Goal: Check status: Check status

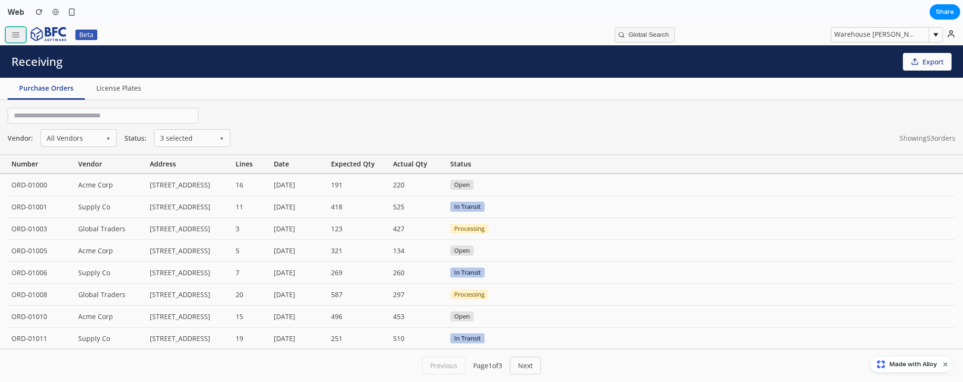
click at [11, 36] on icon "button" at bounding box center [15, 35] width 9 height 9
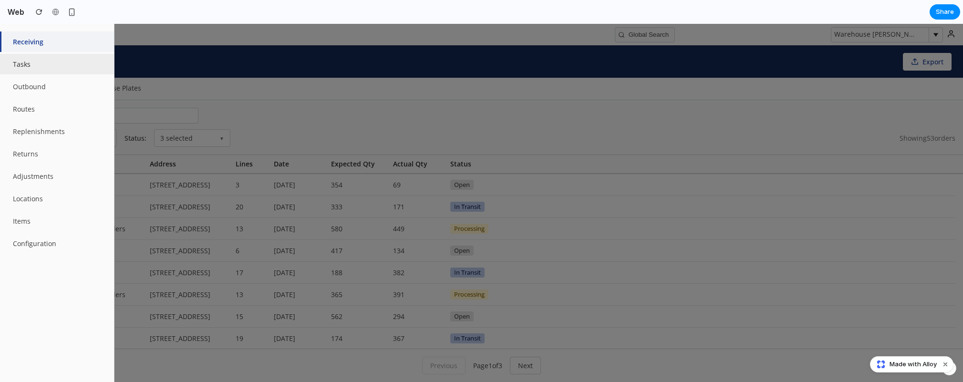
click at [41, 68] on button "Tasks" at bounding box center [57, 64] width 114 height 21
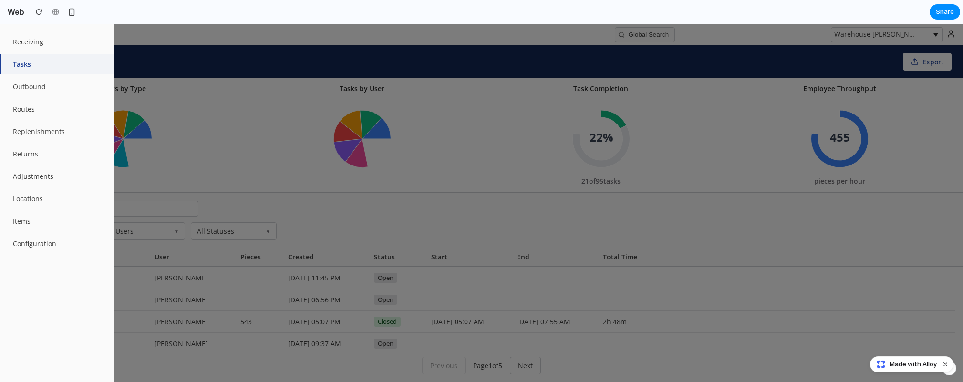
click at [213, 111] on div at bounding box center [481, 203] width 963 height 358
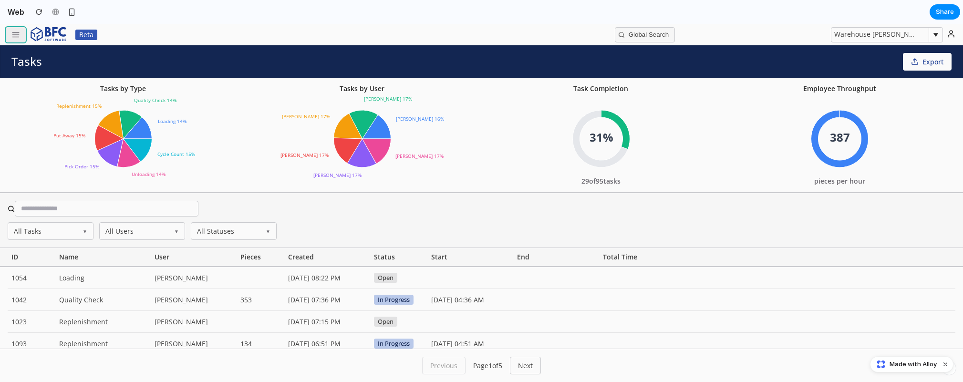
click at [21, 36] on button "button" at bounding box center [16, 34] width 20 height 15
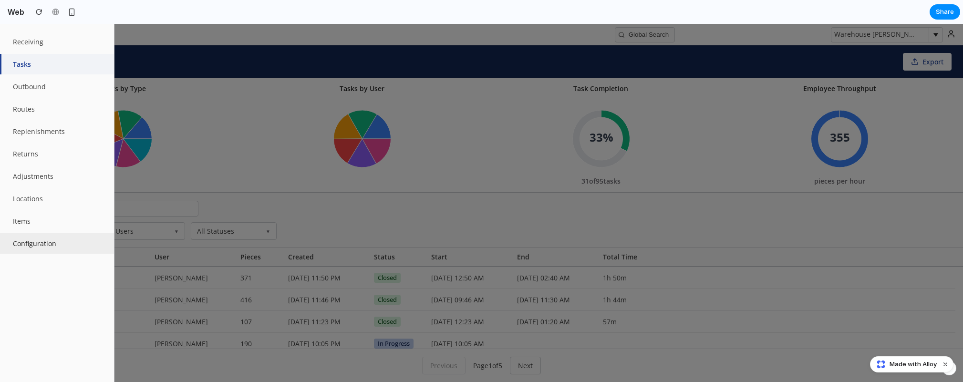
click at [43, 243] on button "Configuration" at bounding box center [57, 243] width 114 height 21
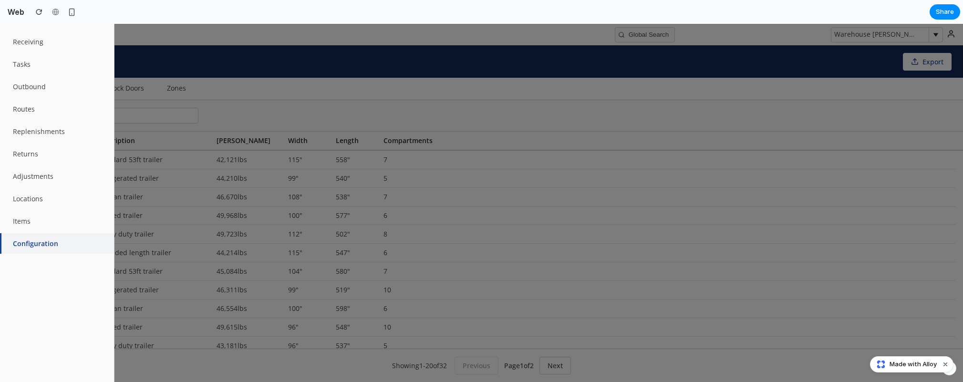
click at [316, 90] on div at bounding box center [481, 203] width 963 height 358
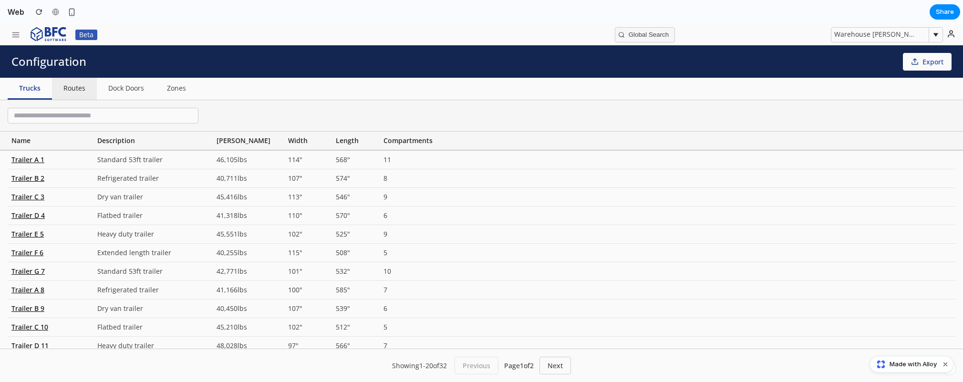
click at [66, 87] on button "Routes" at bounding box center [74, 89] width 45 height 22
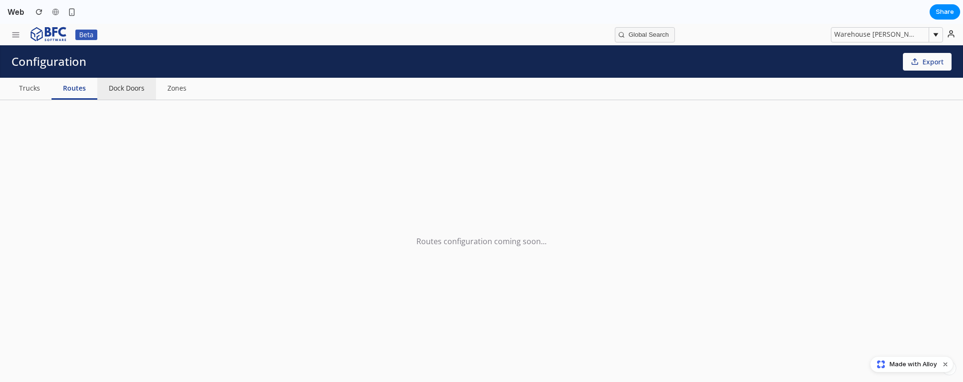
click at [143, 88] on button "Dock Doors" at bounding box center [126, 89] width 59 height 22
click at [191, 89] on button "Zones" at bounding box center [178, 89] width 42 height 22
click at [31, 86] on button "Trucks" at bounding box center [30, 89] width 44 height 22
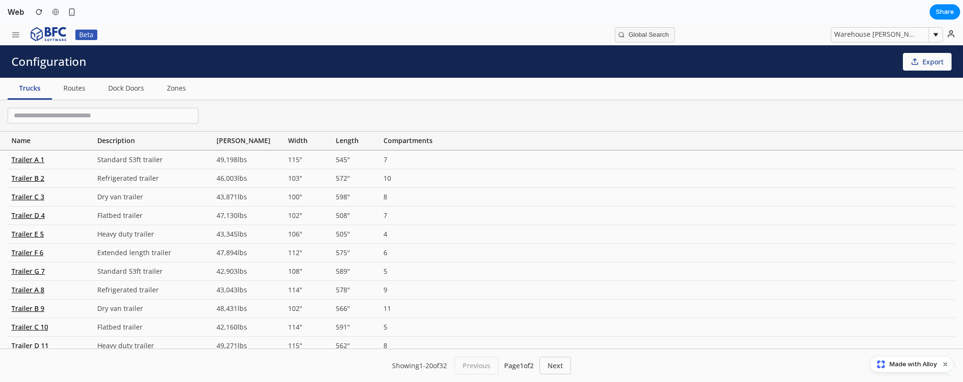
click at [13, 25] on div "Beta" at bounding box center [74, 34] width 137 height 21
click at [18, 10] on h2 "Web" at bounding box center [14, 11] width 21 height 11
click at [21, 37] on button "button" at bounding box center [16, 34] width 20 height 15
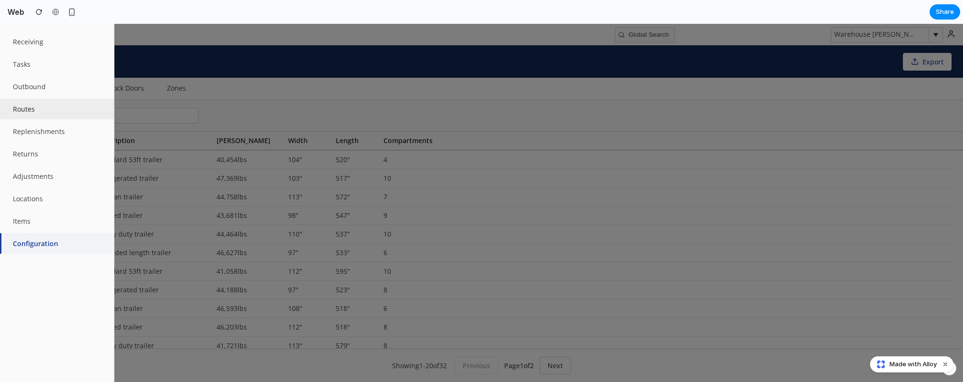
click at [52, 113] on button "Routes" at bounding box center [57, 109] width 114 height 21
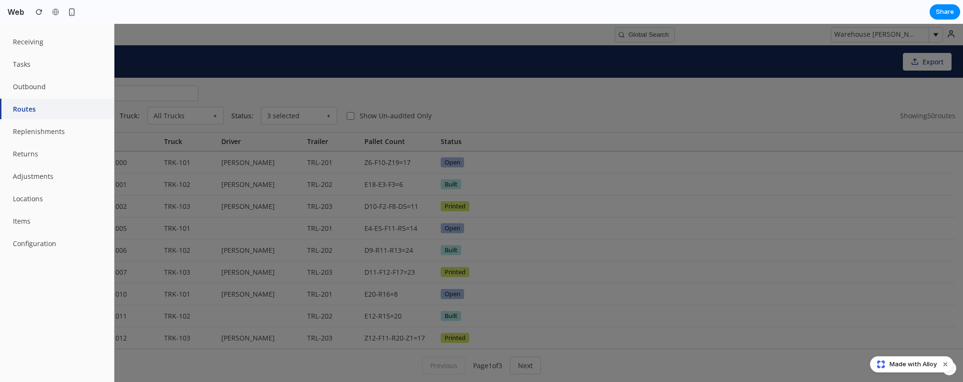
click at [532, 100] on div at bounding box center [481, 203] width 963 height 358
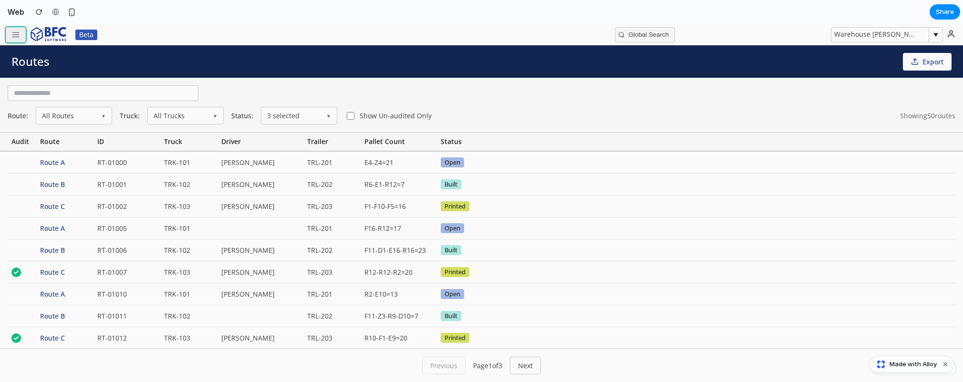
click at [12, 35] on icon "button" at bounding box center [15, 35] width 9 height 9
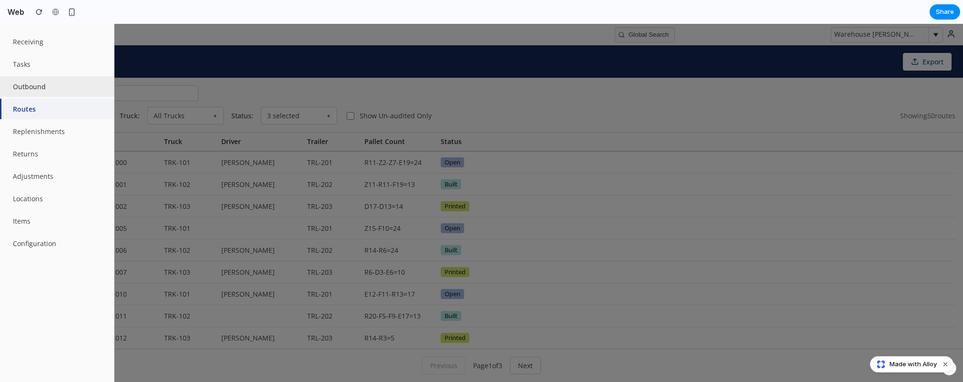
click at [49, 88] on button "Outbound" at bounding box center [57, 86] width 114 height 21
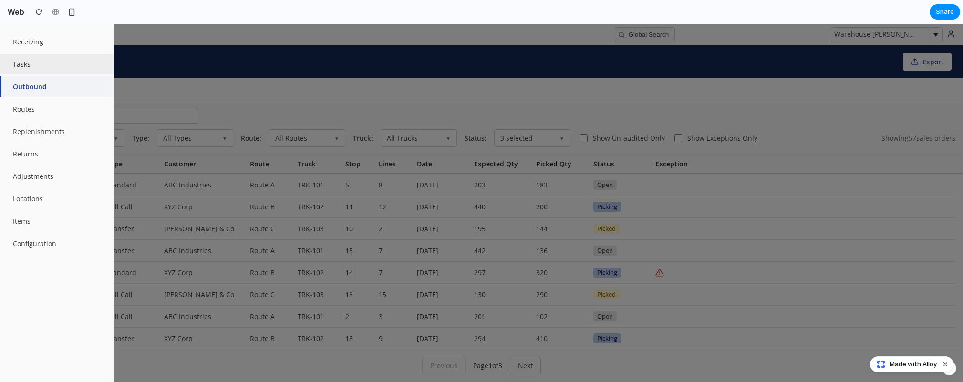
click at [44, 66] on button "Tasks" at bounding box center [57, 64] width 114 height 21
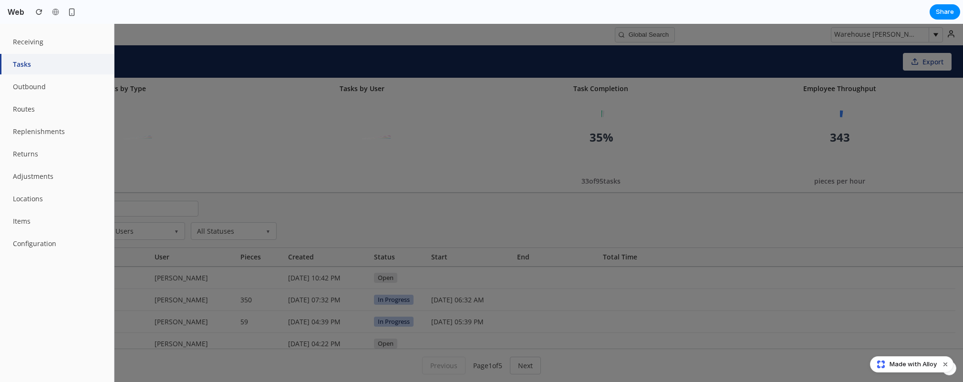
click at [233, 121] on div at bounding box center [481, 203] width 963 height 358
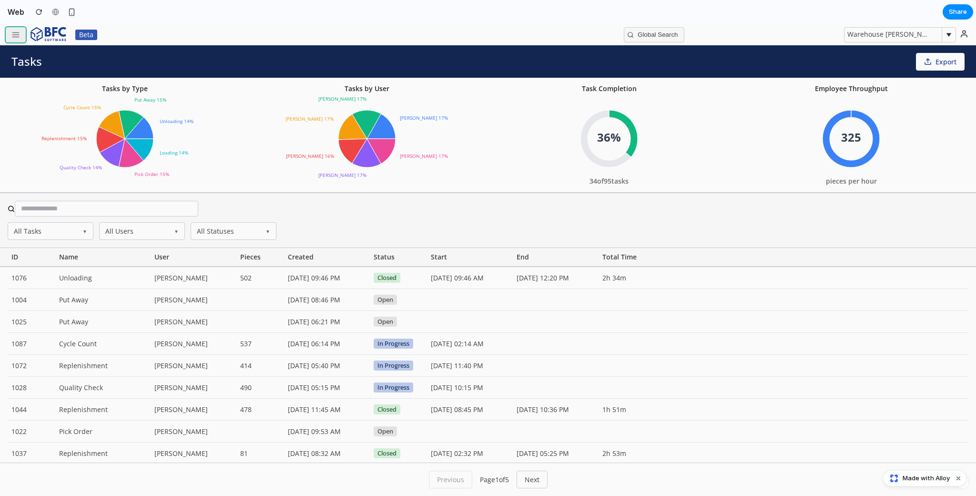
click at [12, 33] on icon "button" at bounding box center [15, 35] width 9 height 9
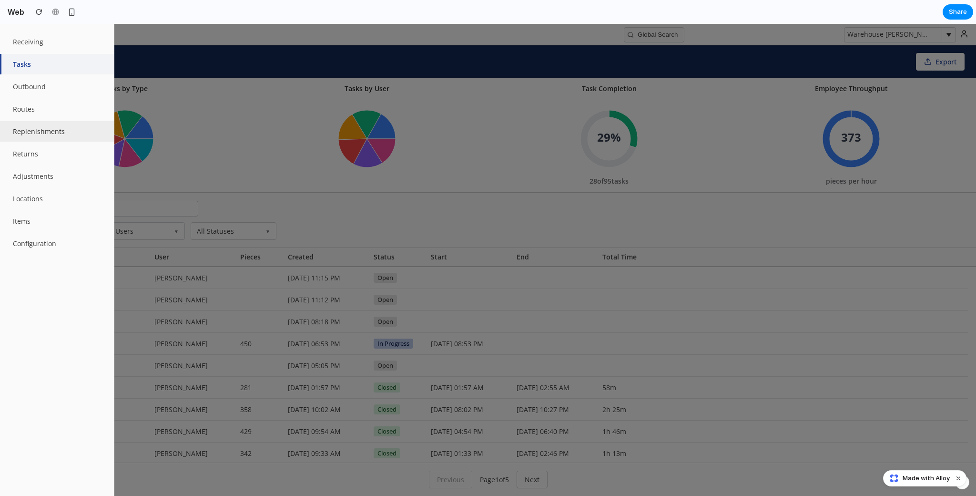
click at [66, 132] on button "Replenishments" at bounding box center [57, 131] width 114 height 21
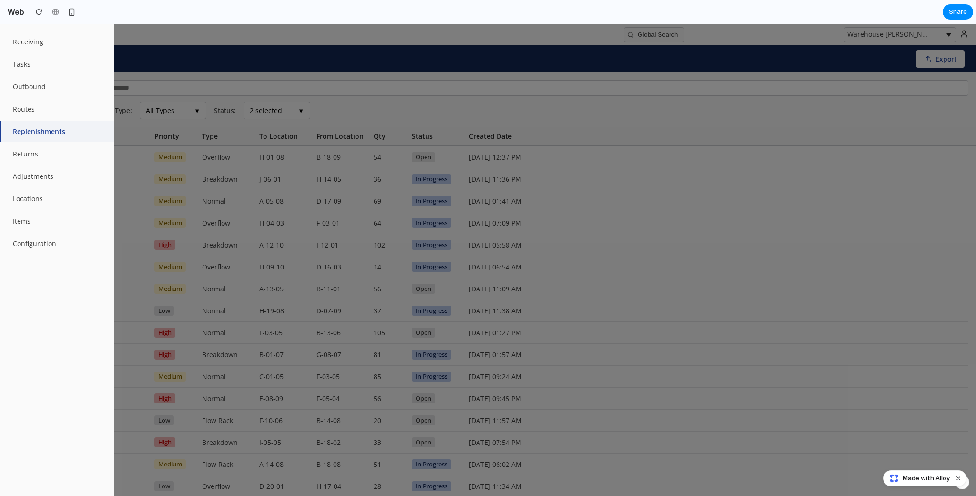
click at [289, 44] on div at bounding box center [488, 260] width 976 height 472
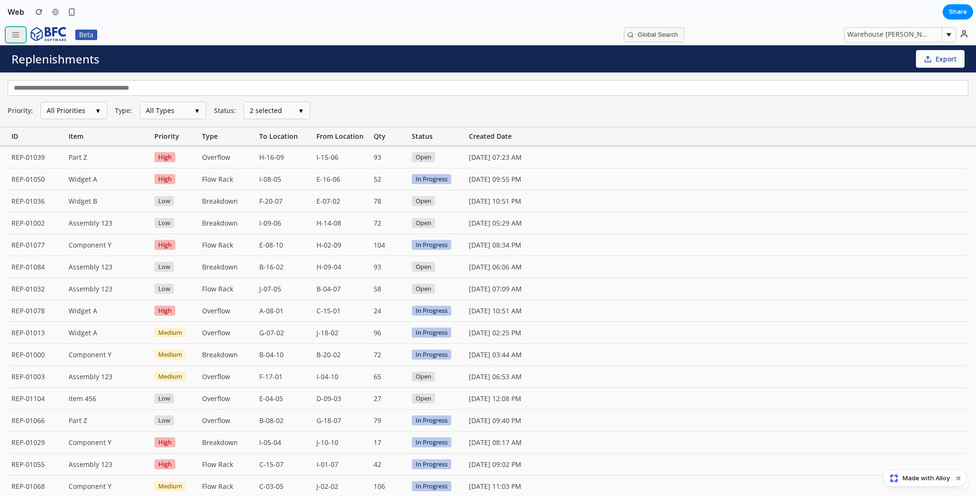
click at [11, 36] on icon "button" at bounding box center [15, 35] width 9 height 9
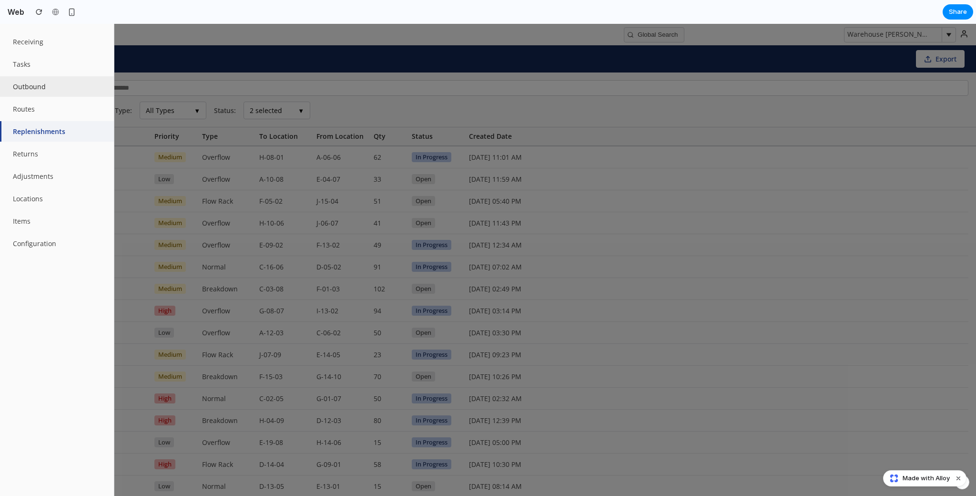
click at [67, 81] on button "Outbound" at bounding box center [57, 86] width 114 height 21
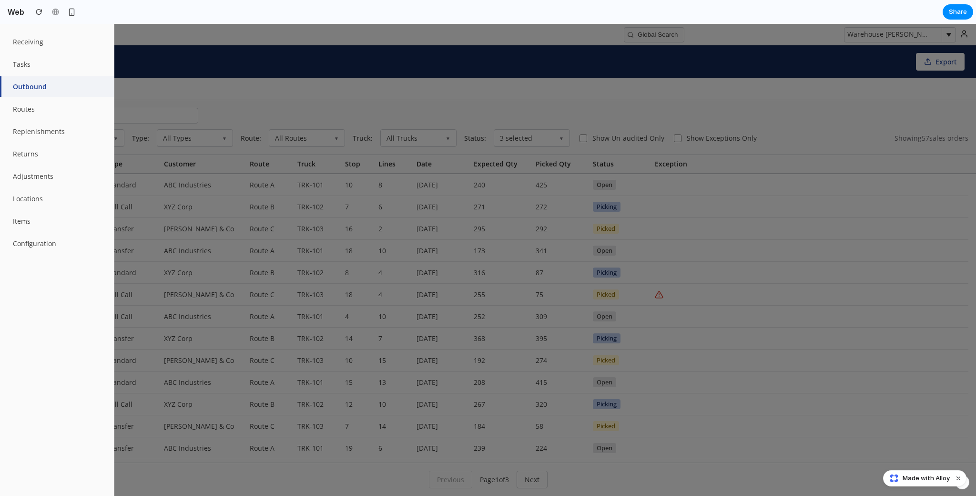
click at [278, 193] on div at bounding box center [488, 260] width 976 height 472
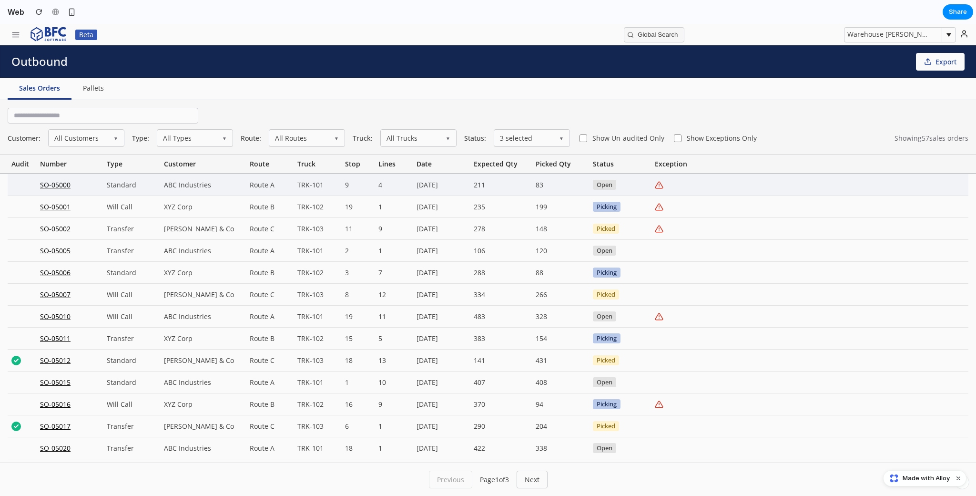
click at [245, 195] on div "ABC Industries" at bounding box center [203, 184] width 86 height 21
click at [598, 187] on span "Open" at bounding box center [604, 185] width 23 height 10
drag, startPoint x: 622, startPoint y: 188, endPoint x: 647, endPoint y: 188, distance: 24.8
click at [622, 188] on div "Open" at bounding box center [620, 184] width 62 height 21
click at [662, 184] on icon at bounding box center [659, 185] width 9 height 9
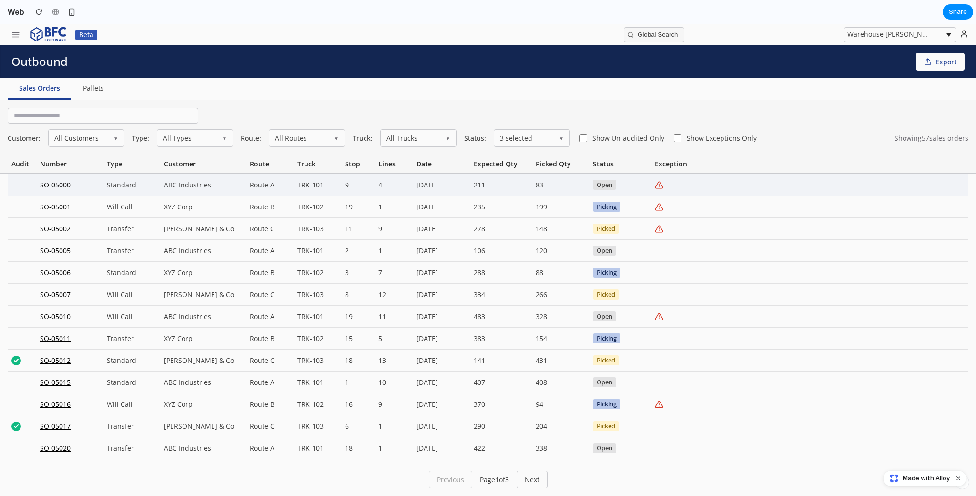
click at [659, 186] on icon at bounding box center [659, 185] width 0 height 3
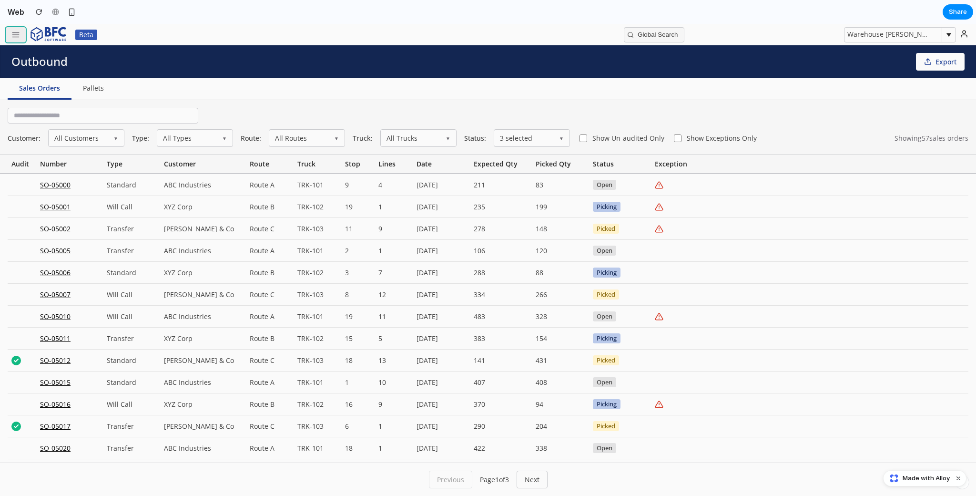
click at [16, 38] on icon "button" at bounding box center [15, 35] width 9 height 9
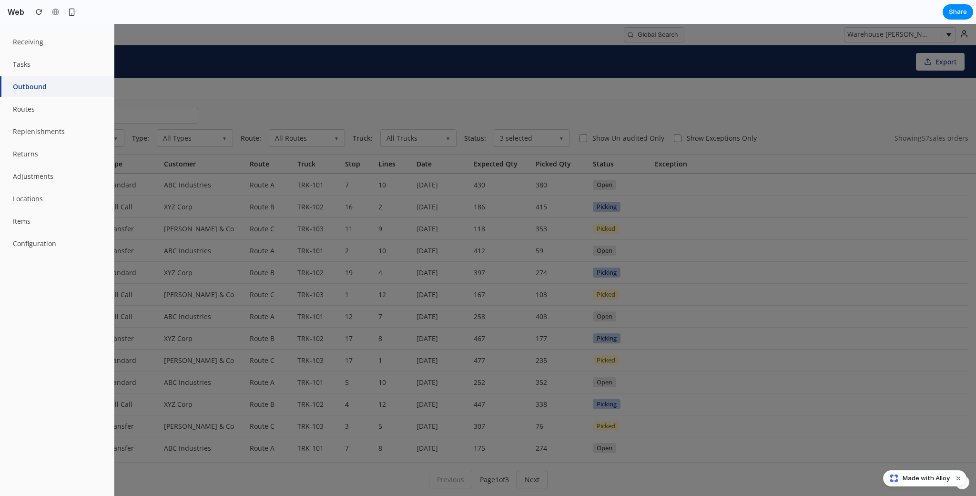
click at [275, 236] on div at bounding box center [488, 260] width 976 height 472
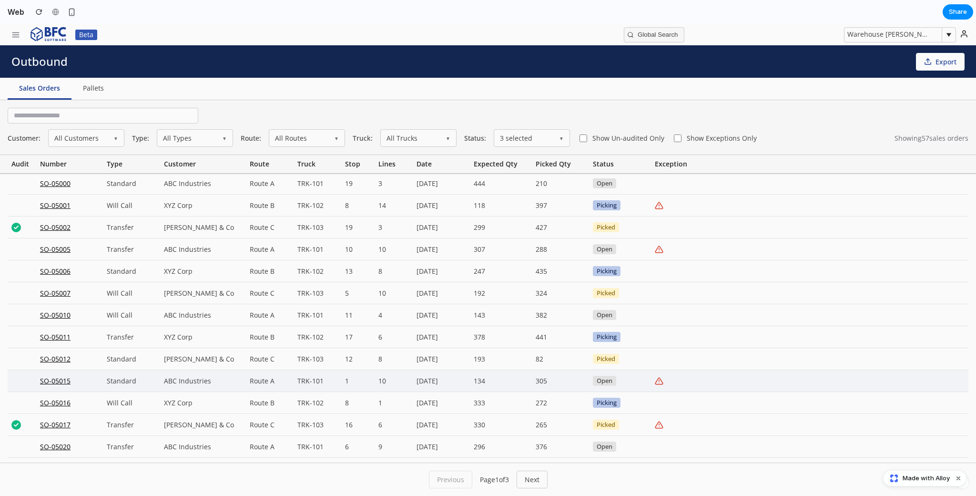
scroll to position [2, 0]
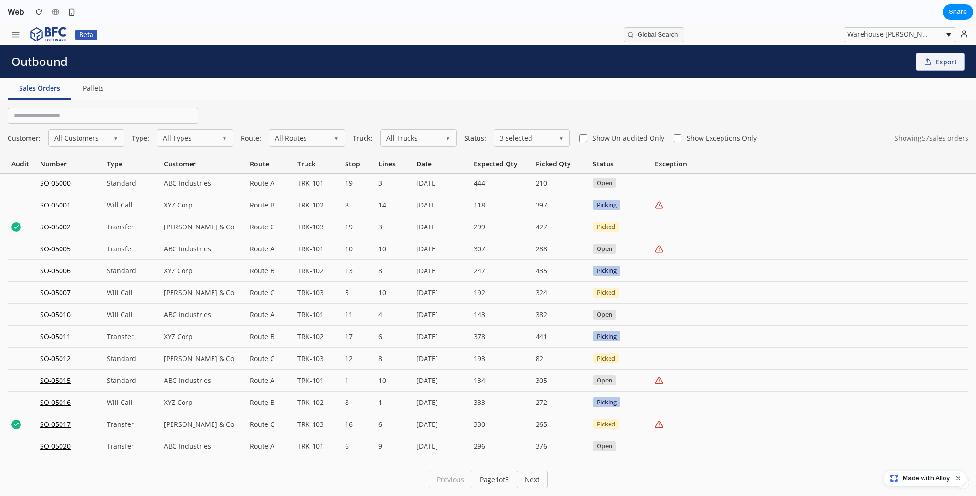
click at [929, 62] on icon at bounding box center [928, 62] width 8 height 8
click at [932, 64] on icon at bounding box center [928, 62] width 8 height 8
drag, startPoint x: 90, startPoint y: 85, endPoint x: 99, endPoint y: 88, distance: 9.0
click at [91, 85] on button "Pallets" at bounding box center [94, 89] width 44 height 22
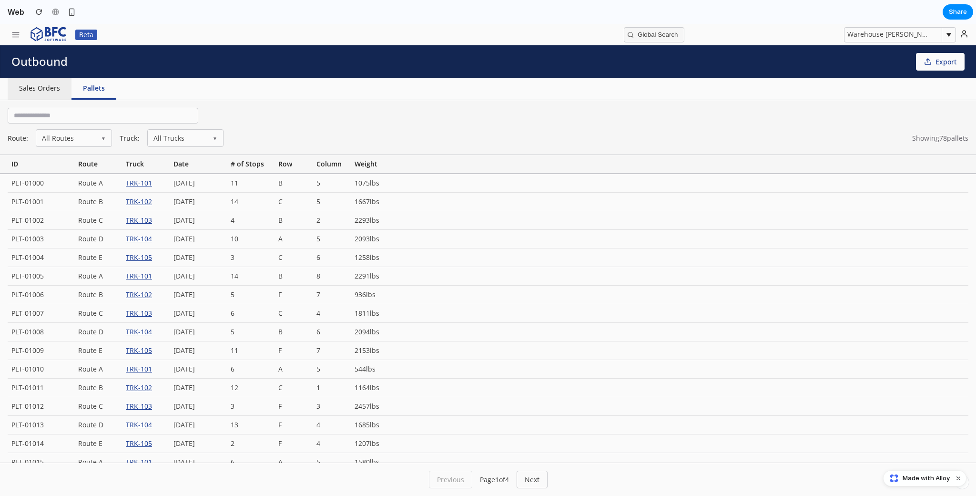
click at [49, 89] on button "Sales Orders" at bounding box center [40, 89] width 64 height 22
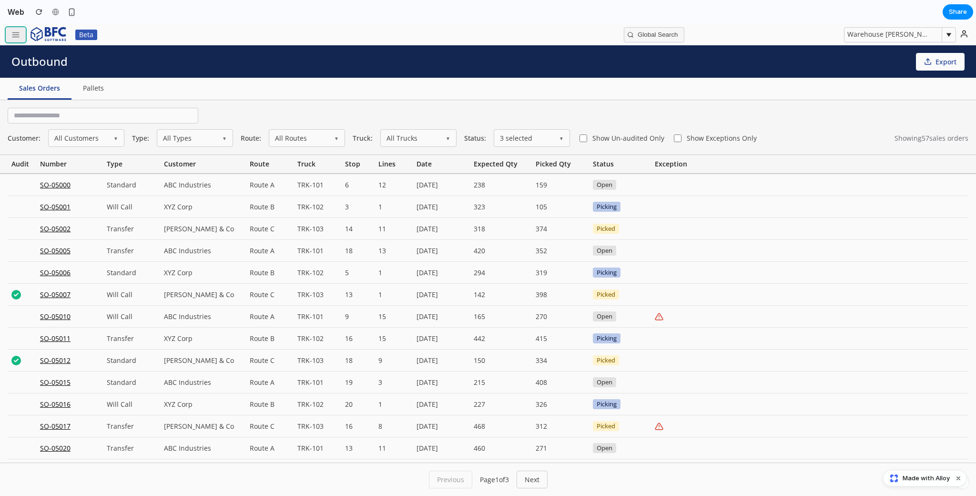
click at [14, 36] on icon "button" at bounding box center [15, 35] width 9 height 9
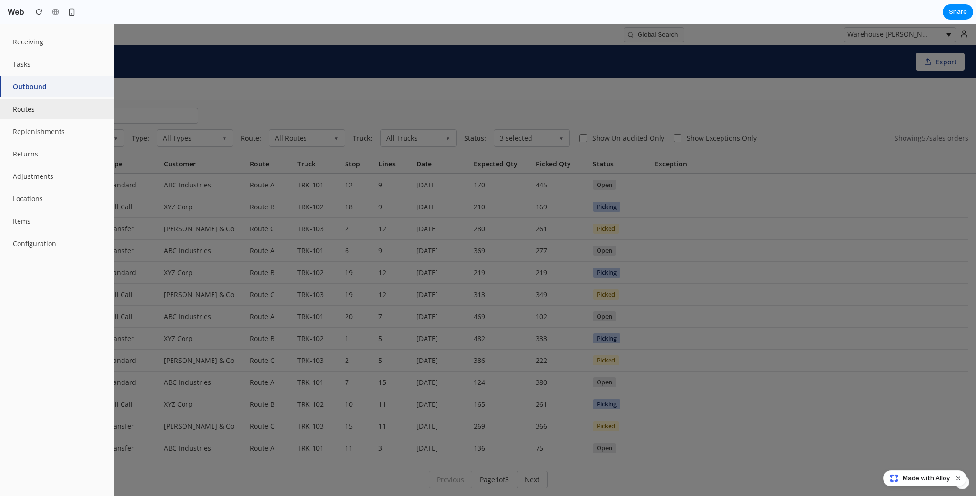
click at [48, 110] on button "Routes" at bounding box center [57, 109] width 114 height 21
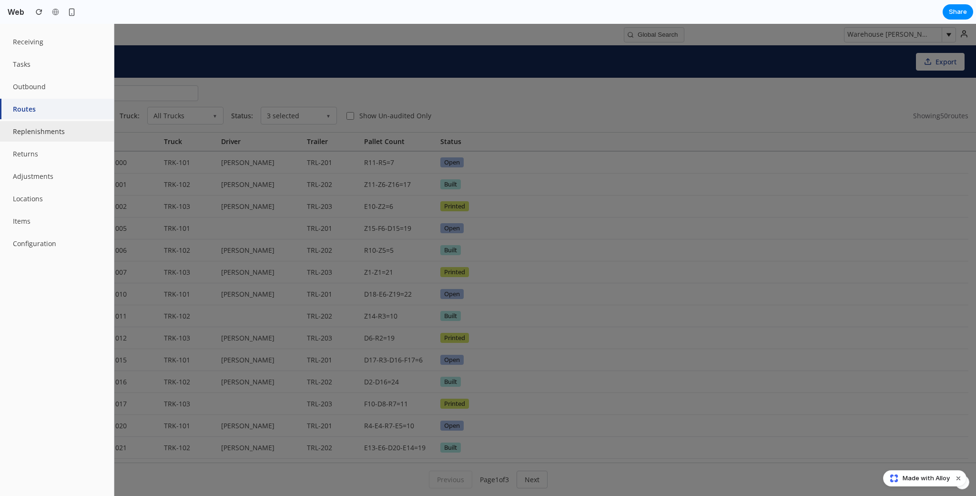
click at [59, 131] on button "Replenishments" at bounding box center [57, 131] width 114 height 21
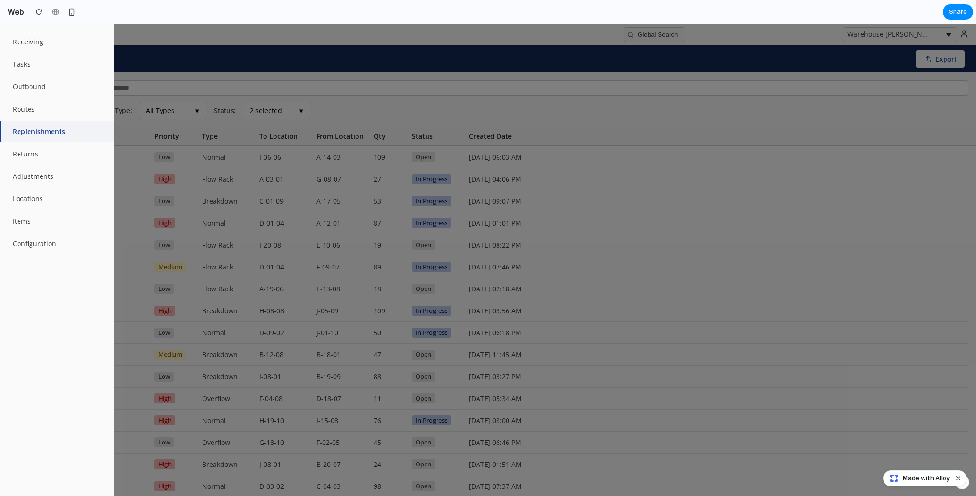
click at [448, 94] on div at bounding box center [488, 260] width 976 height 472
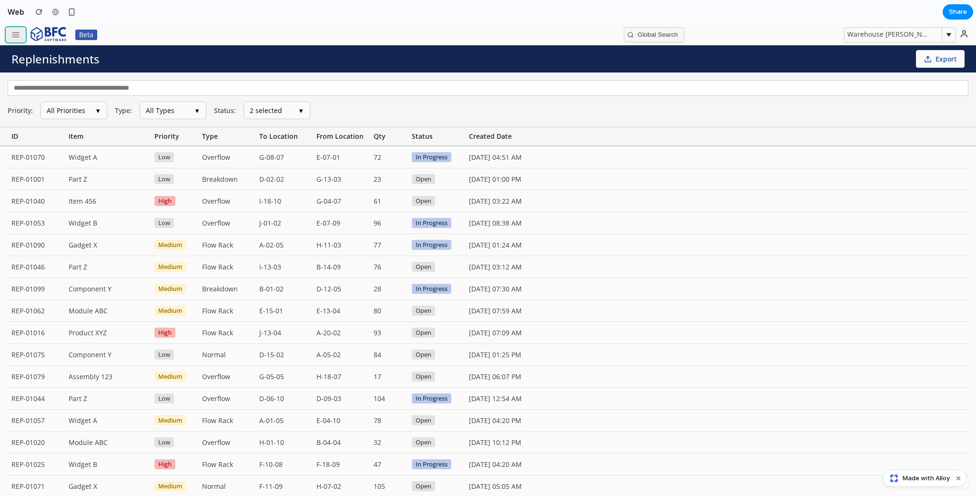
click at [16, 33] on icon "button" at bounding box center [15, 35] width 9 height 9
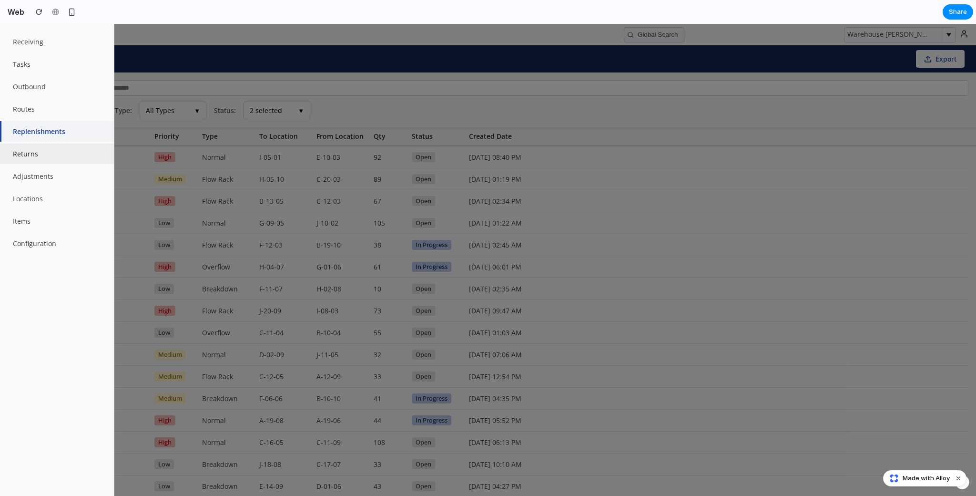
click at [69, 152] on button "Returns" at bounding box center [57, 154] width 114 height 21
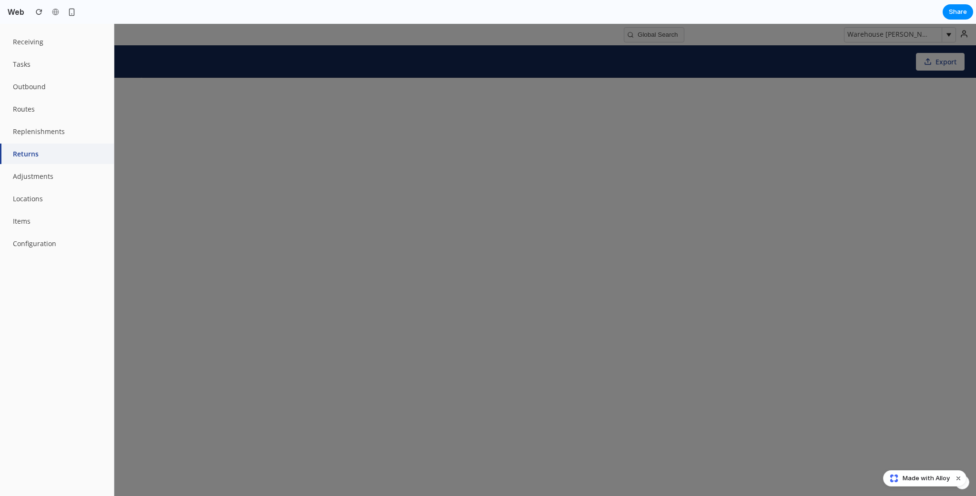
click at [223, 37] on div at bounding box center [488, 260] width 976 height 472
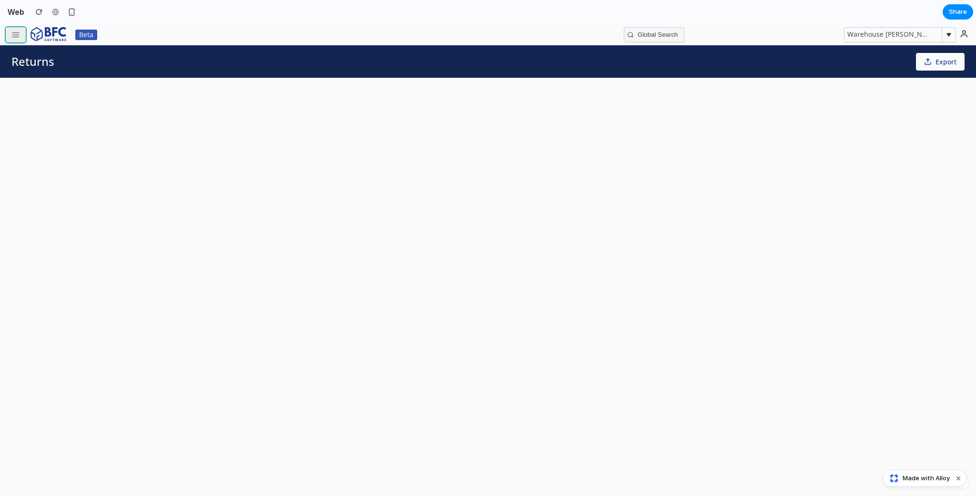
click at [16, 37] on line "button" at bounding box center [15, 37] width 7 height 0
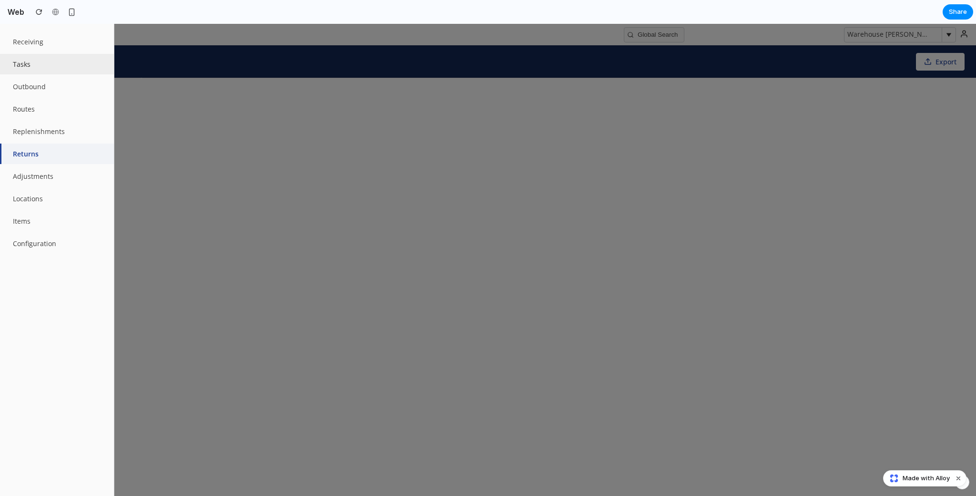
click at [44, 67] on button "Tasks" at bounding box center [57, 64] width 114 height 21
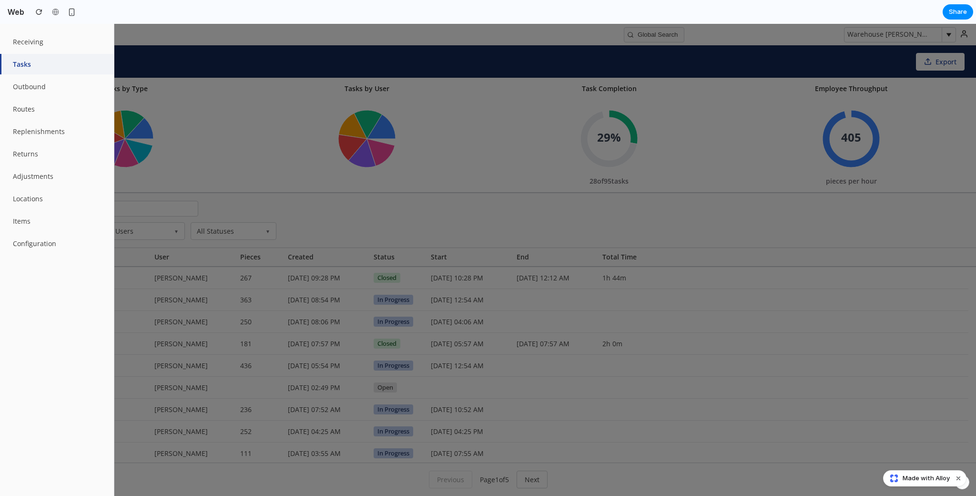
click at [277, 97] on div at bounding box center [488, 260] width 976 height 472
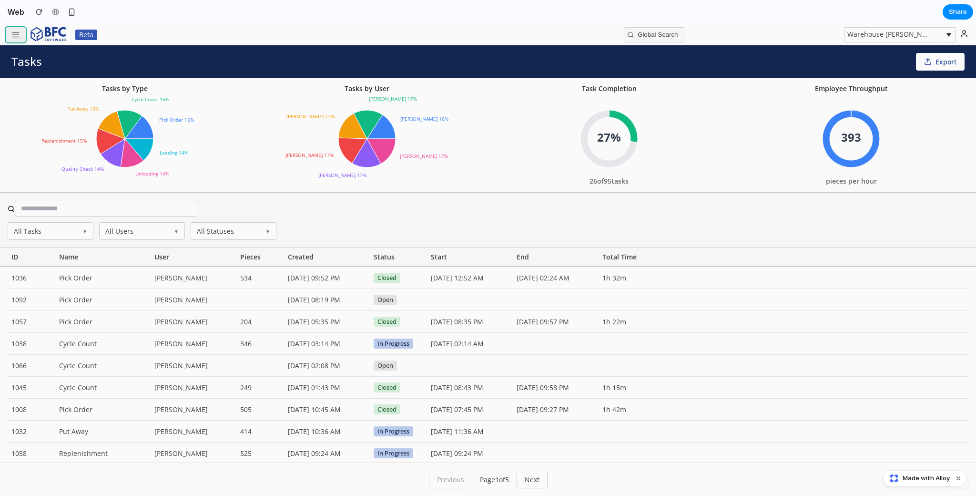
click at [13, 37] on line "button" at bounding box center [15, 37] width 7 height 0
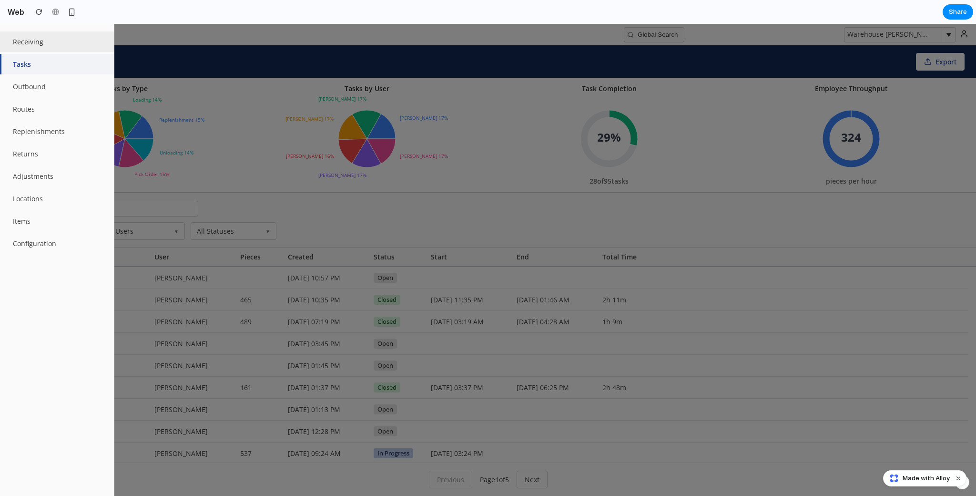
click at [38, 45] on button "Receiving" at bounding box center [57, 41] width 114 height 21
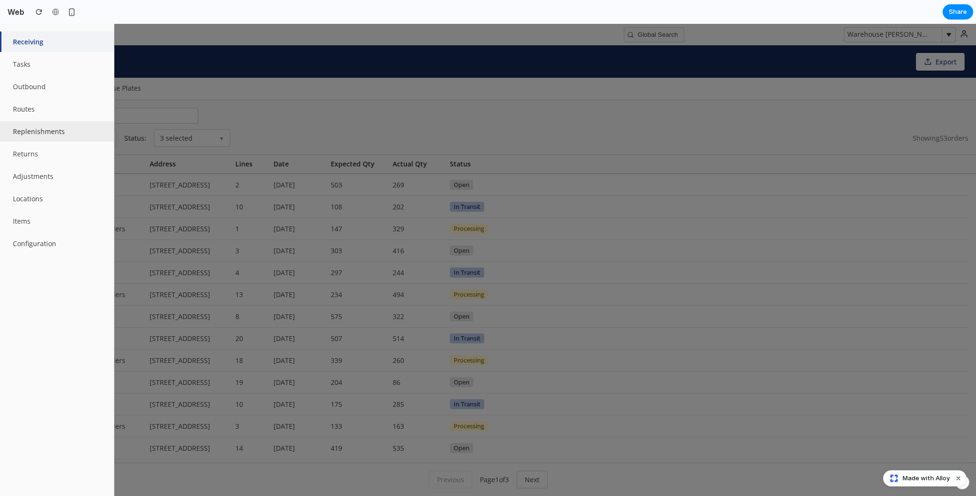
click at [53, 136] on button "Replenishments" at bounding box center [57, 131] width 114 height 21
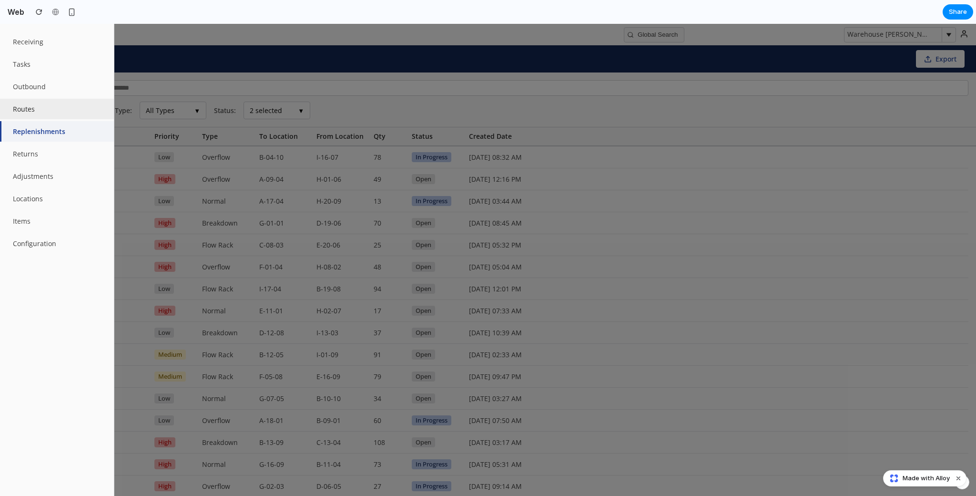
click at [53, 111] on button "Routes" at bounding box center [57, 109] width 114 height 21
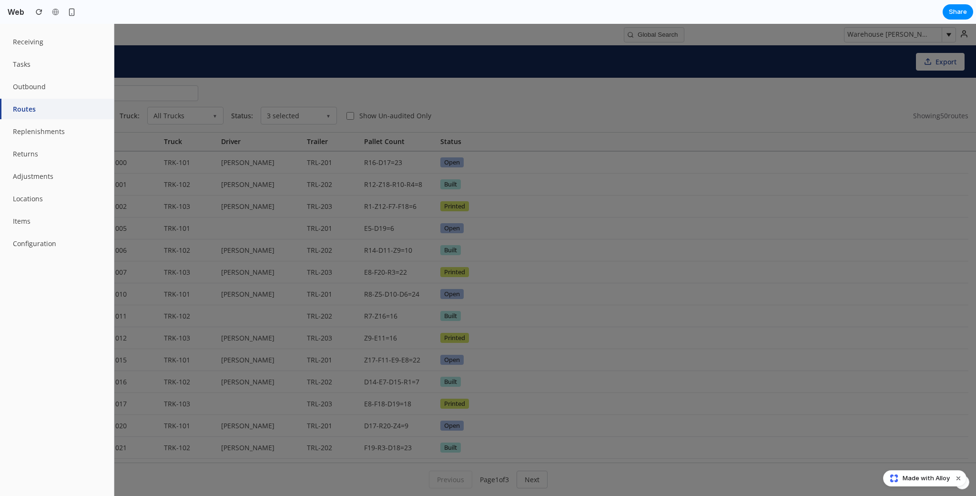
click at [335, 82] on div at bounding box center [488, 260] width 976 height 472
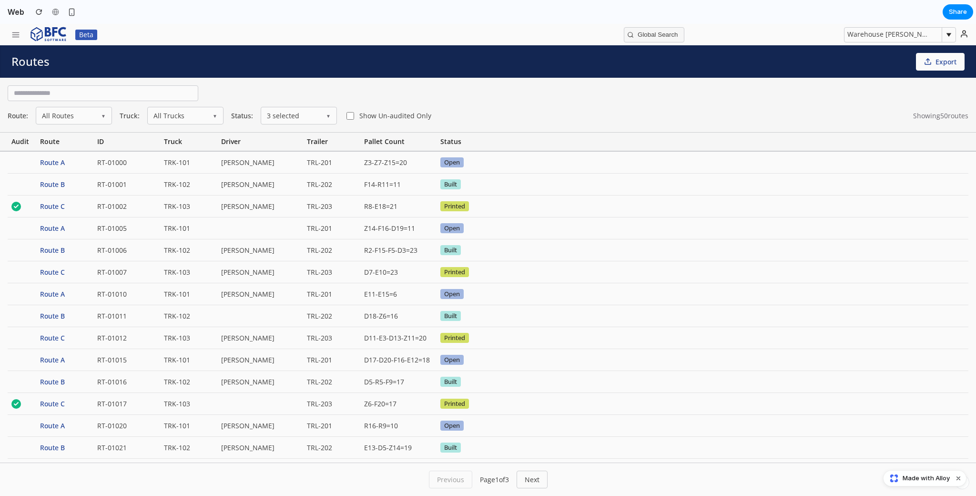
click at [14, 44] on div "Beta" at bounding box center [74, 34] width 137 height 21
click at [14, 41] on button "button" at bounding box center [16, 34] width 20 height 15
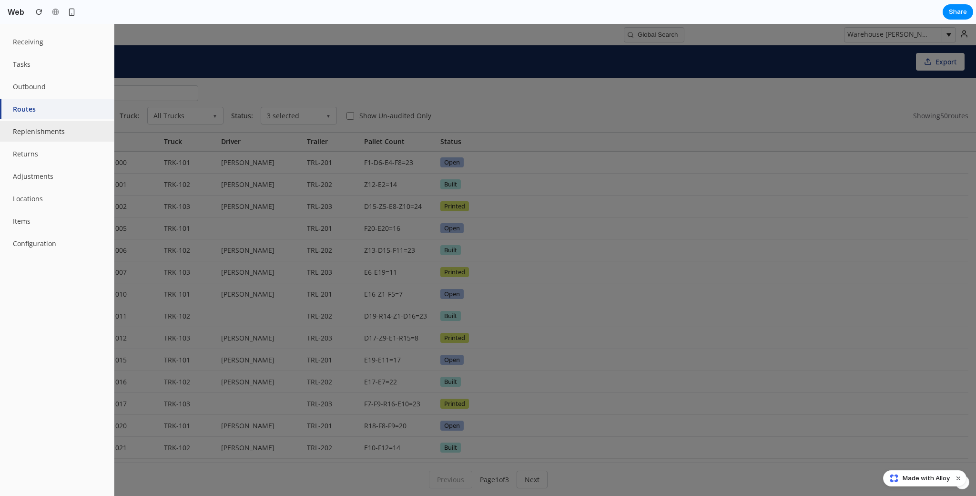
click at [38, 140] on button "Replenishments" at bounding box center [57, 131] width 114 height 21
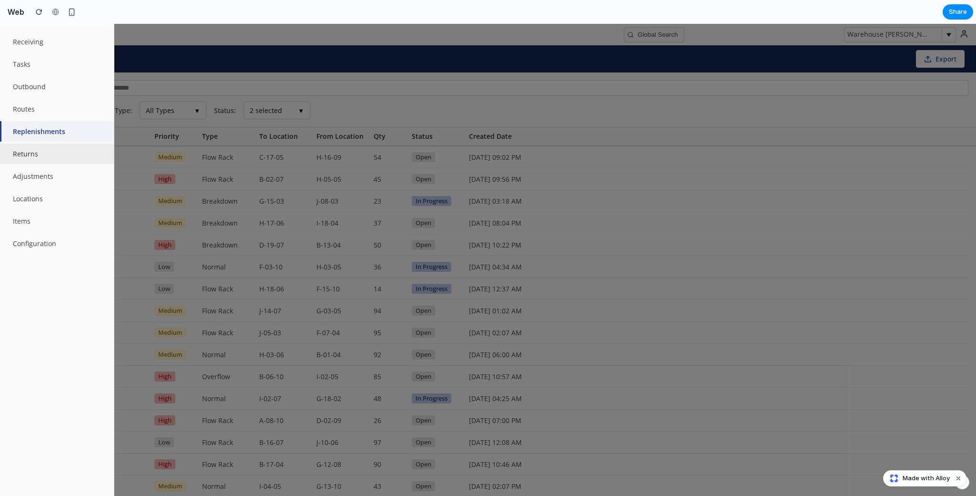
click at [49, 156] on button "Returns" at bounding box center [57, 154] width 114 height 21
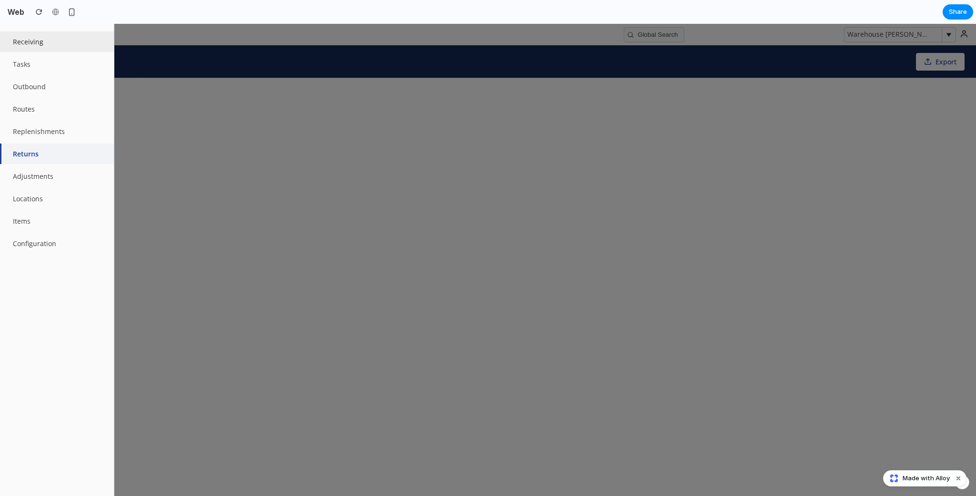
click at [39, 44] on button "Receiving" at bounding box center [57, 41] width 114 height 21
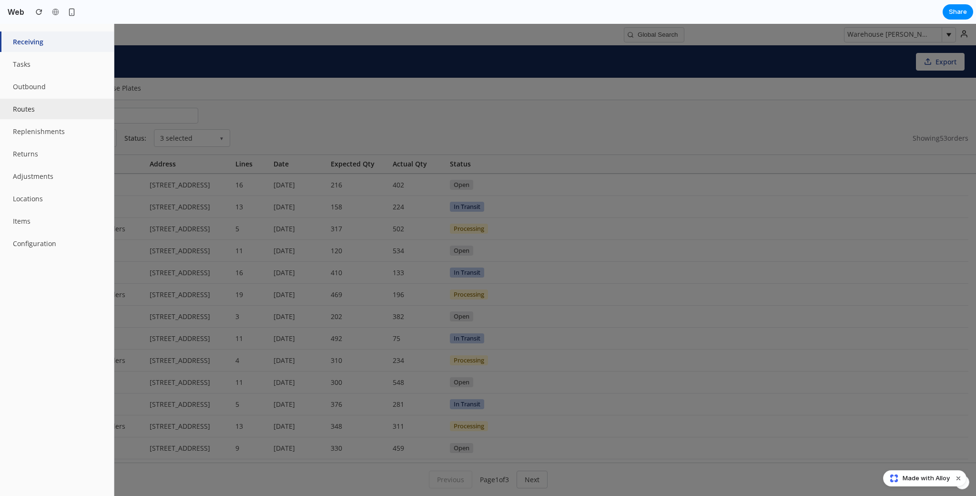
click at [62, 111] on button "Routes" at bounding box center [57, 109] width 114 height 21
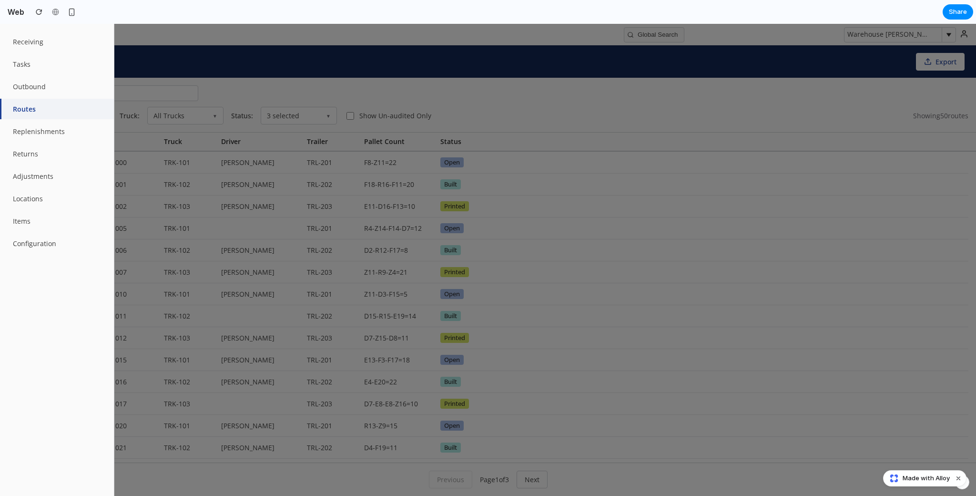
click at [386, 80] on div at bounding box center [488, 260] width 976 height 472
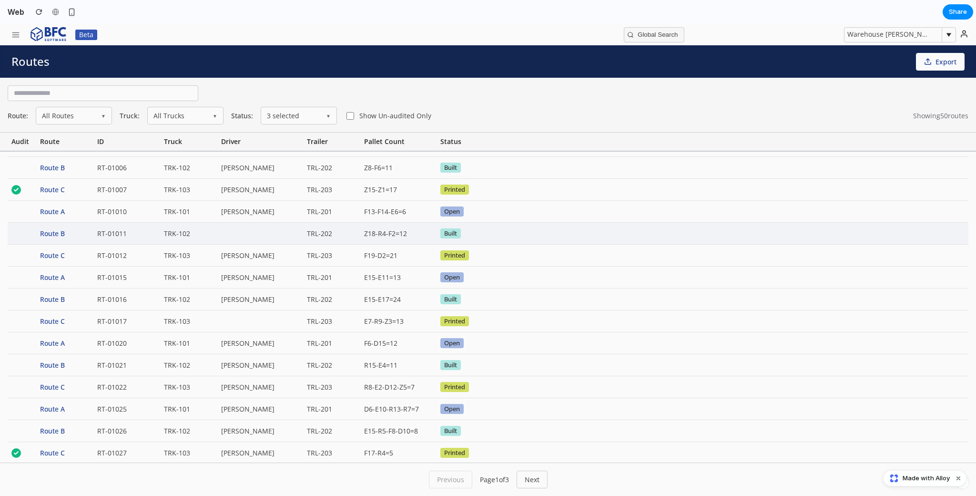
scroll to position [92, 0]
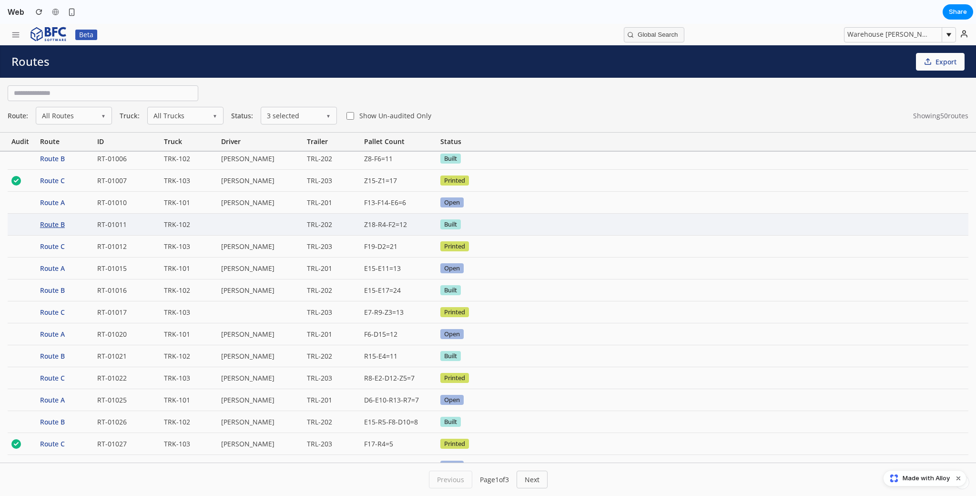
click at [48, 225] on div "Route B" at bounding box center [64, 224] width 57 height 21
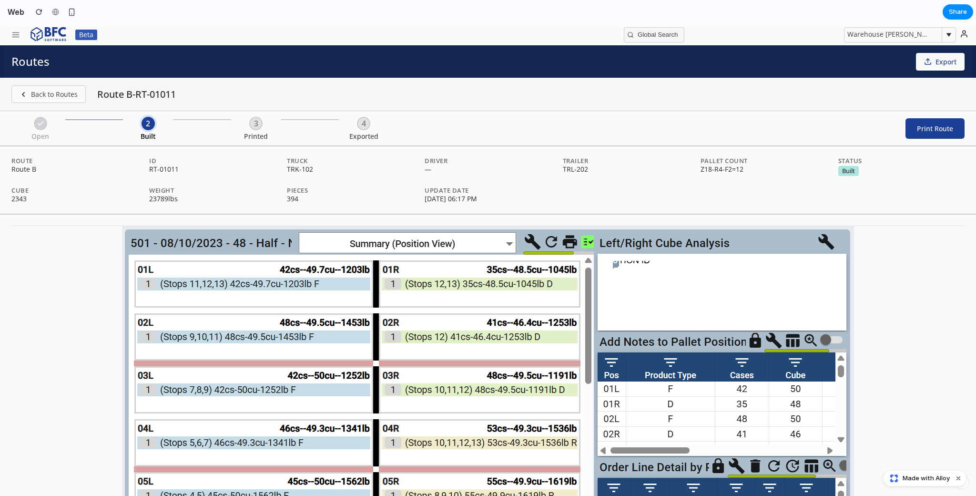
scroll to position [0, 0]
click at [466, 257] on img at bounding box center [488, 411] width 732 height 371
click at [28, 92] on button "Back to Routes" at bounding box center [48, 94] width 74 height 18
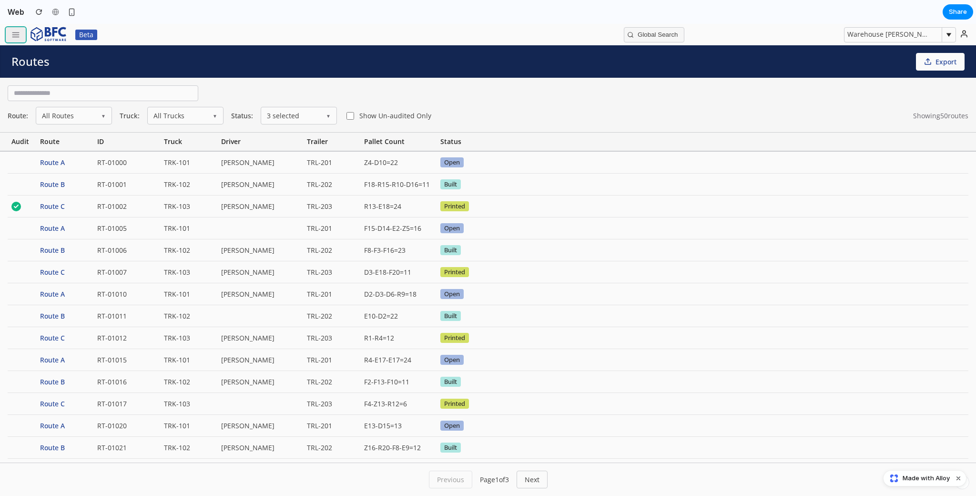
click at [15, 28] on button "button" at bounding box center [16, 34] width 20 height 15
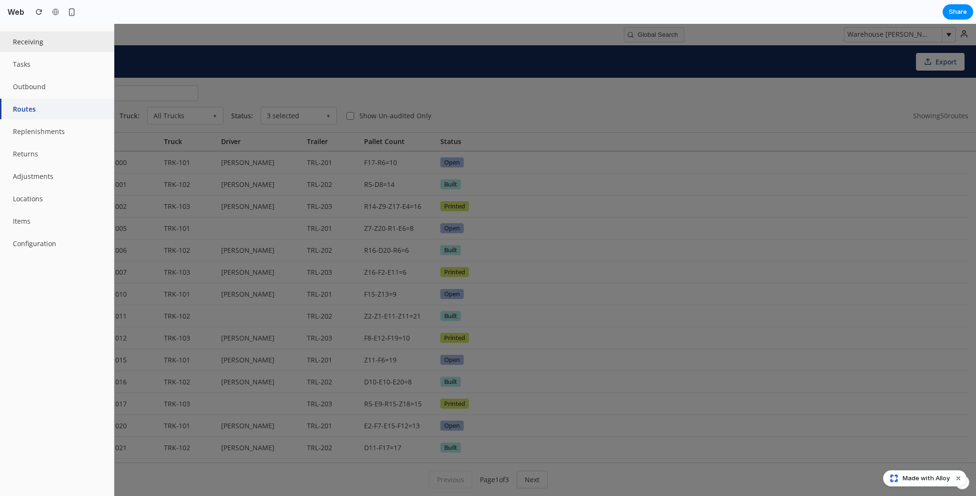
click at [33, 42] on button "Receiving" at bounding box center [57, 41] width 114 height 21
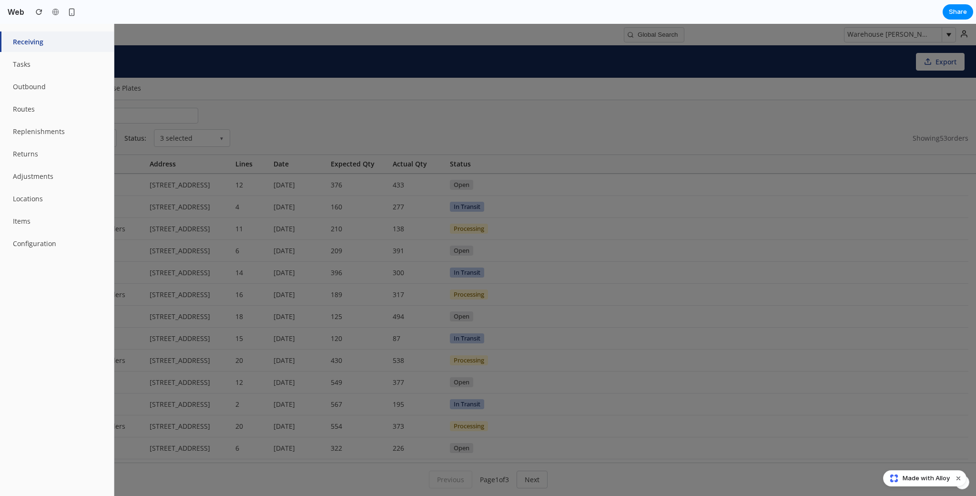
click at [339, 124] on div at bounding box center [488, 260] width 976 height 472
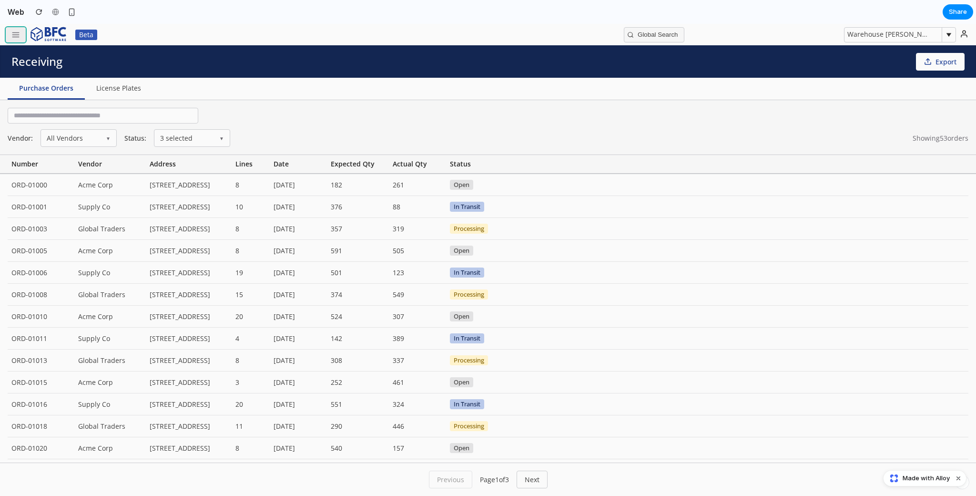
click at [11, 33] on icon "button" at bounding box center [15, 35] width 9 height 9
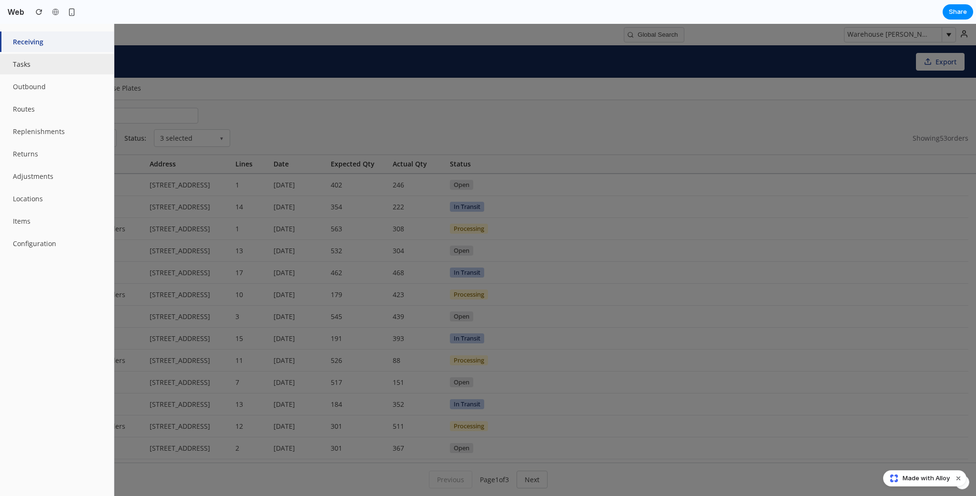
click at [57, 58] on button "Tasks" at bounding box center [57, 64] width 114 height 21
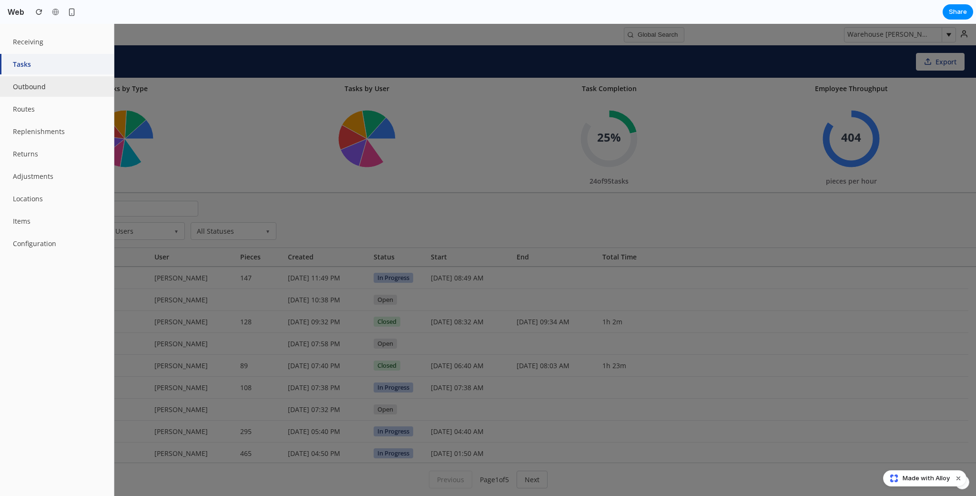
click at [56, 83] on button "Outbound" at bounding box center [57, 86] width 114 height 21
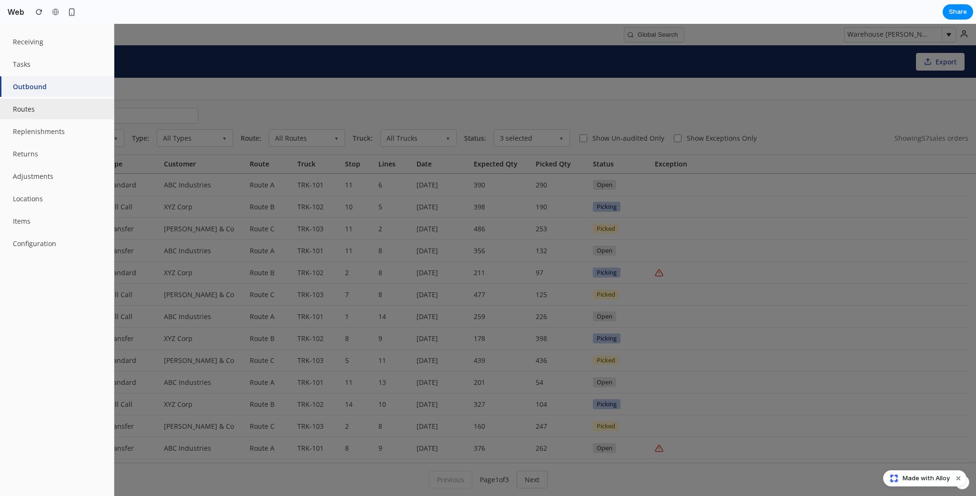
click at [64, 108] on button "Routes" at bounding box center [57, 109] width 114 height 21
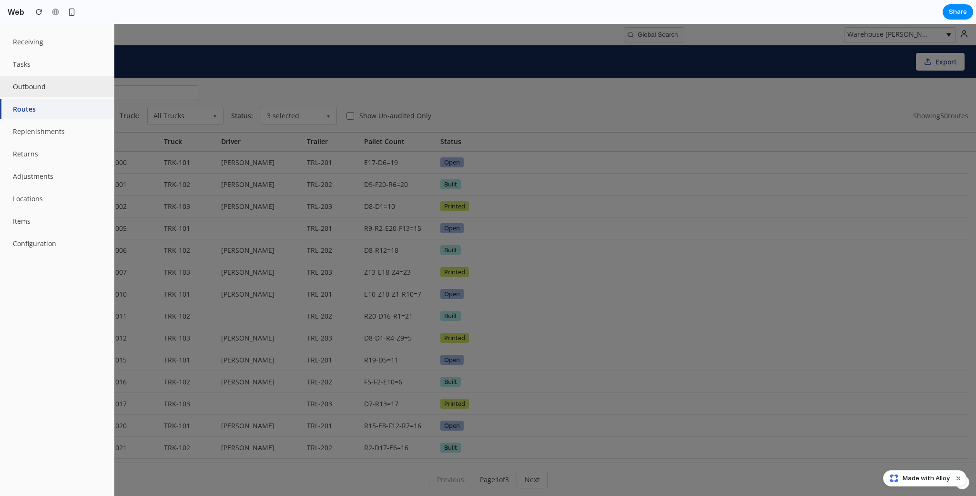
click at [45, 87] on button "Outbound" at bounding box center [57, 86] width 114 height 21
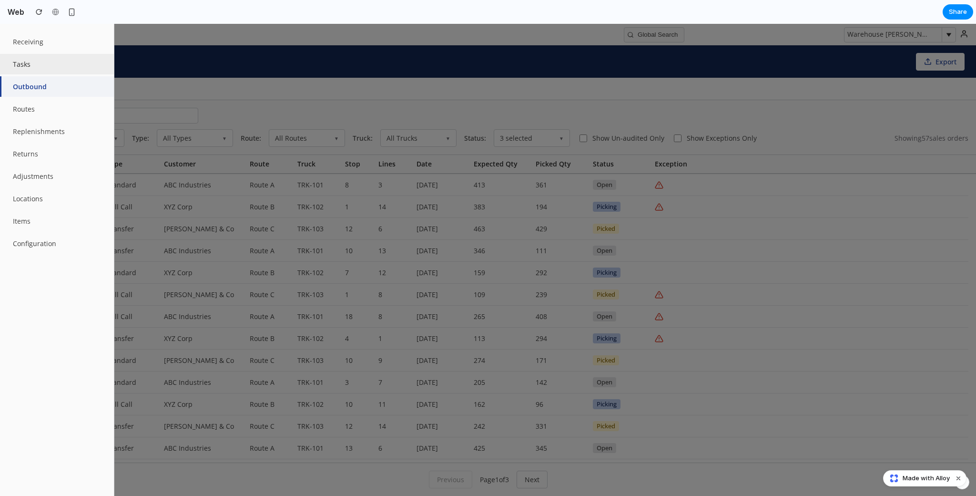
click at [41, 62] on button "Tasks" at bounding box center [57, 64] width 114 height 21
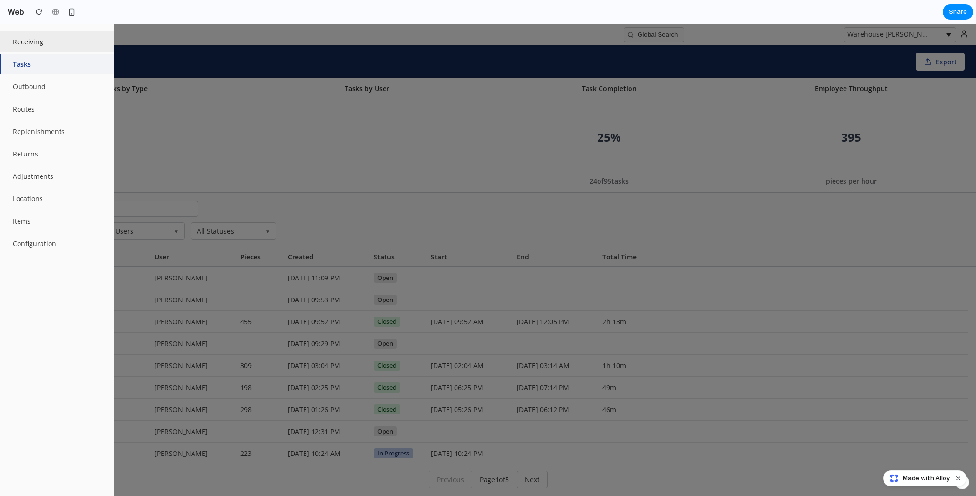
click at [48, 42] on button "Receiving" at bounding box center [57, 41] width 114 height 21
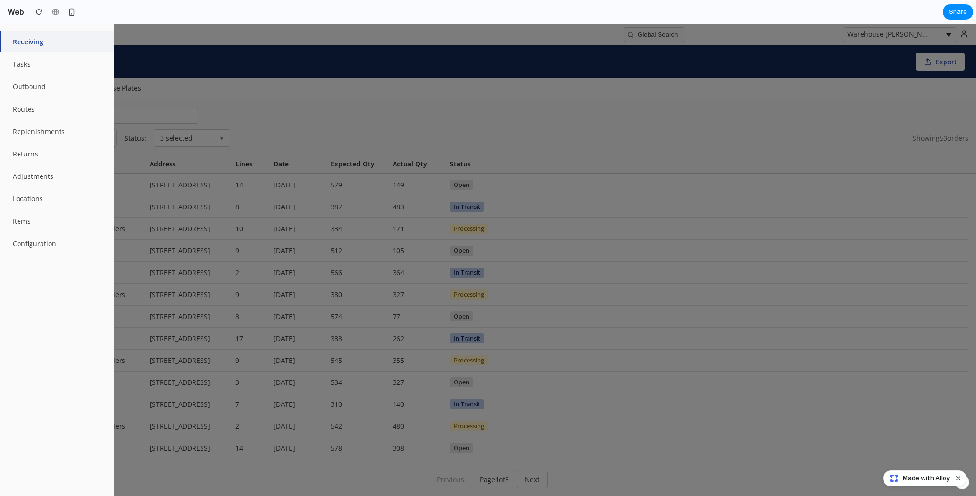
click at [264, 111] on div at bounding box center [488, 260] width 976 height 472
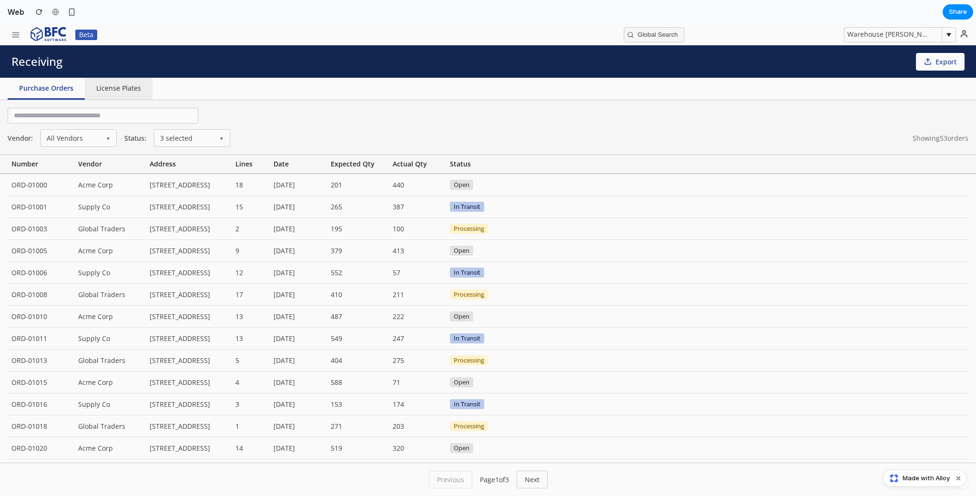
click at [98, 87] on button "License Plates" at bounding box center [119, 89] width 68 height 22
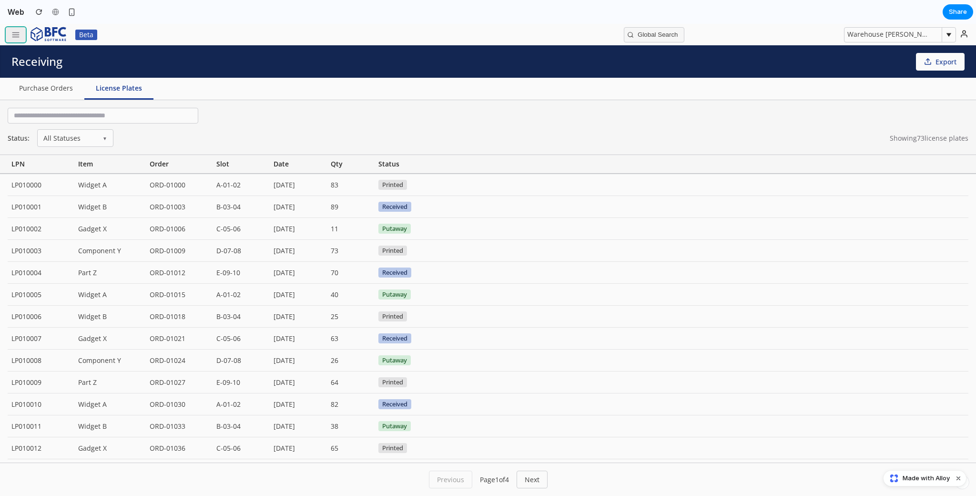
click at [13, 31] on icon "button" at bounding box center [15, 35] width 9 height 9
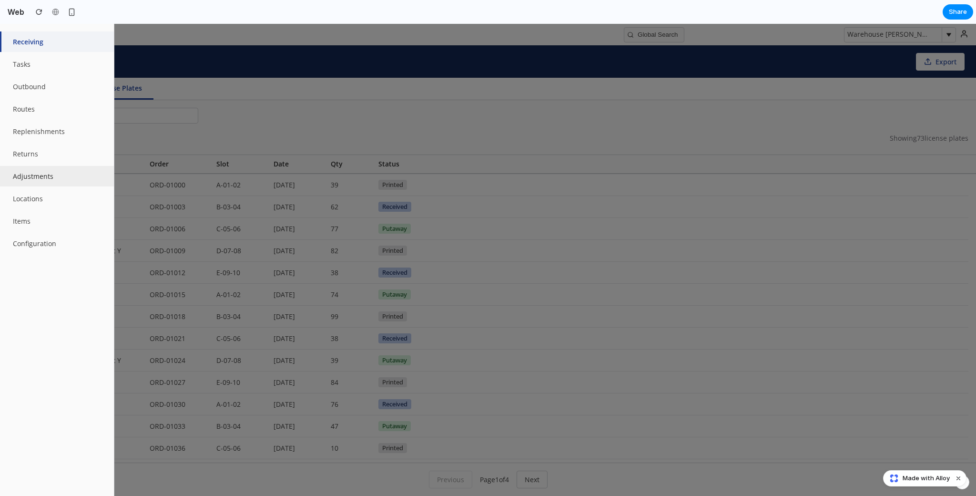
click at [40, 174] on button "Adjustments" at bounding box center [57, 176] width 114 height 21
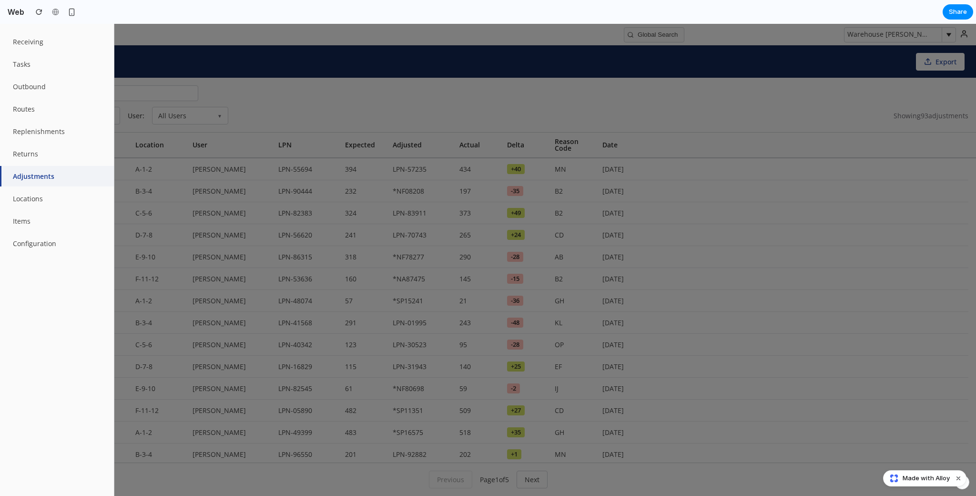
click at [267, 112] on div at bounding box center [488, 260] width 976 height 472
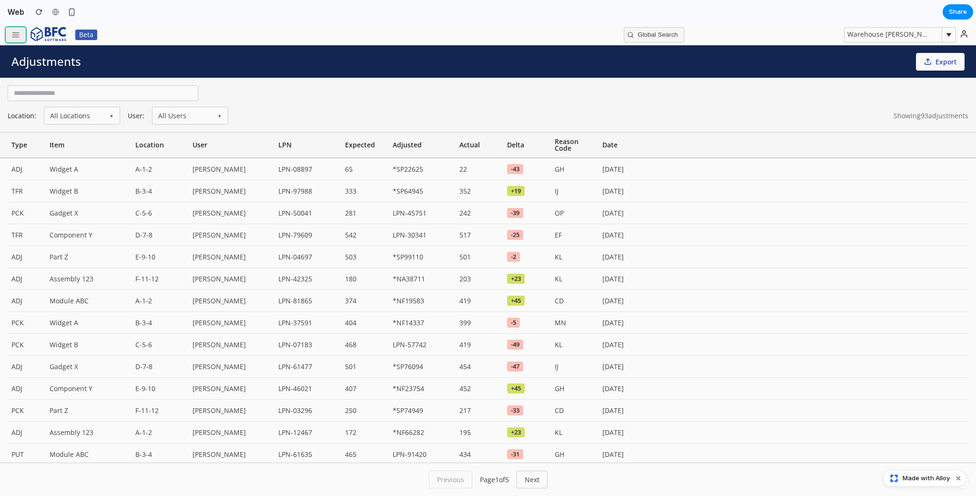
click at [14, 32] on line "button" at bounding box center [15, 32] width 7 height 0
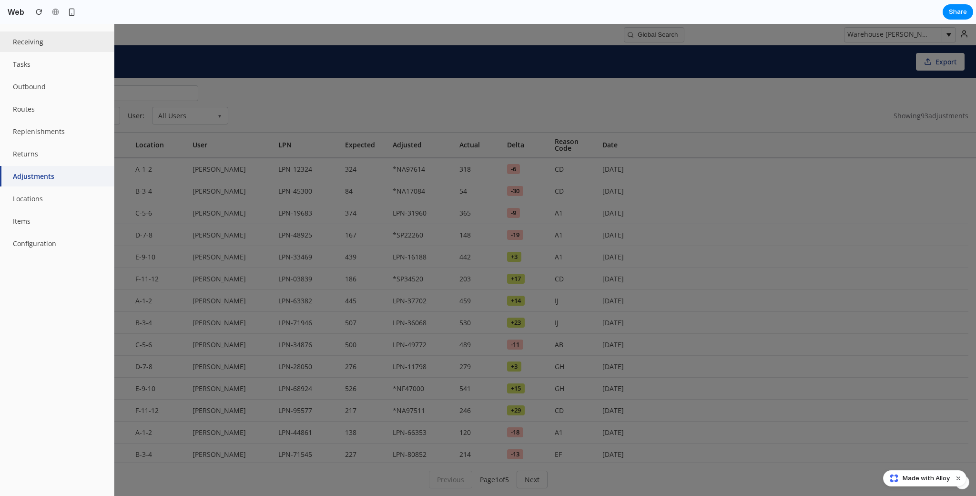
click at [54, 41] on button "Receiving" at bounding box center [57, 41] width 114 height 21
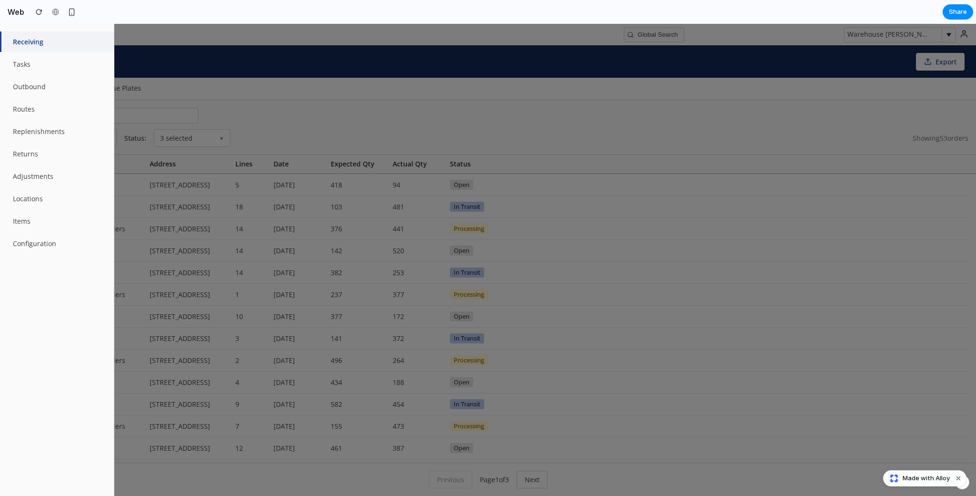
click at [272, 107] on div at bounding box center [488, 260] width 976 height 472
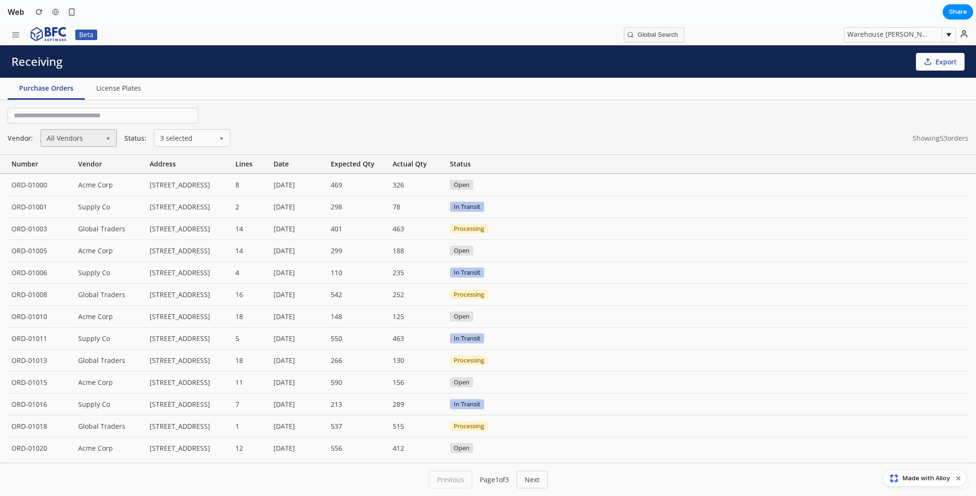
click at [103, 139] on button "All Vendors ▼" at bounding box center [79, 138] width 76 height 18
click at [105, 175] on div "Acme Corp" at bounding box center [88, 174] width 94 height 14
click at [106, 145] on button "Acme Corp ▼" at bounding box center [79, 138] width 76 height 18
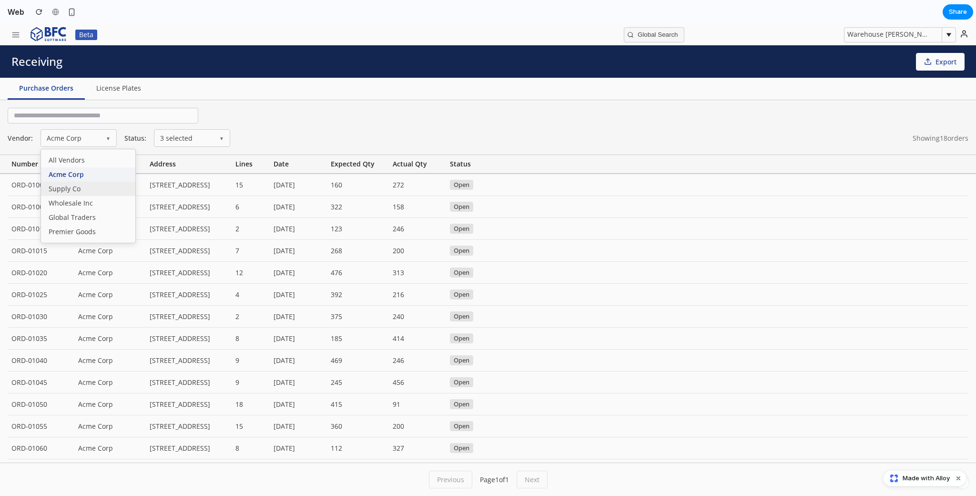
click at [97, 195] on div "Supply Co" at bounding box center [88, 189] width 94 height 14
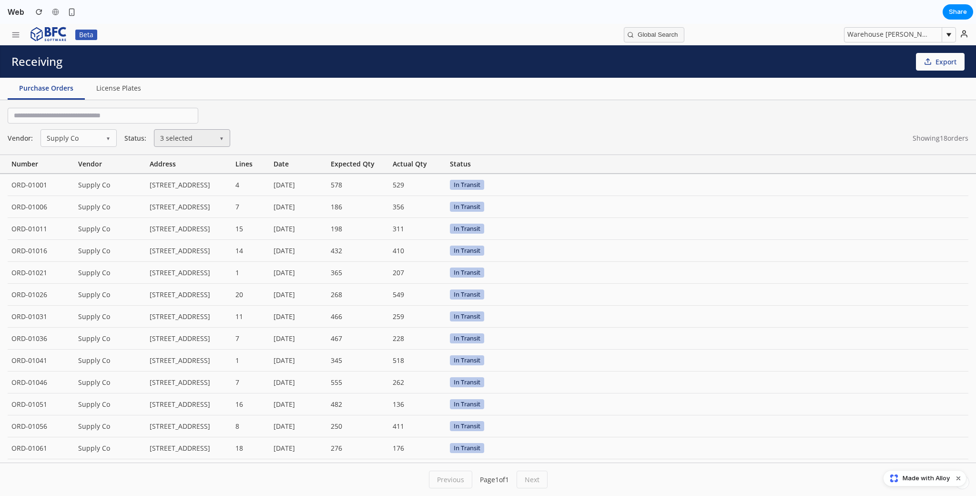
click at [204, 142] on button "3 selected ▼" at bounding box center [192, 138] width 76 height 18
click at [186, 202] on span "Received" at bounding box center [191, 198] width 29 height 7
click at [180, 202] on span "Received" at bounding box center [191, 198] width 29 height 7
click at [296, 126] on div "Vendor: Supply Co ▼ Status: 3 selected ▼ Open In Transit Received Processing Ca…" at bounding box center [488, 127] width 976 height 55
click at [14, 35] on icon "button" at bounding box center [15, 35] width 9 height 9
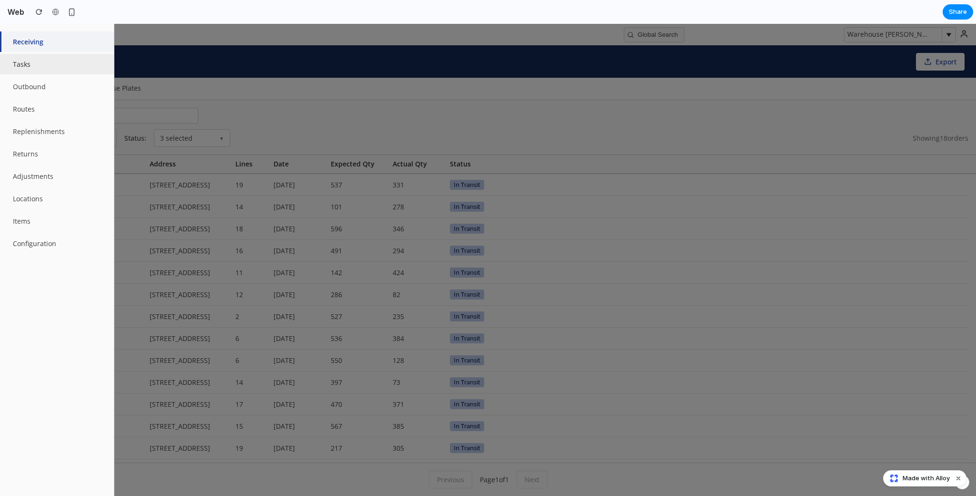
click at [40, 68] on button "Tasks" at bounding box center [57, 64] width 114 height 21
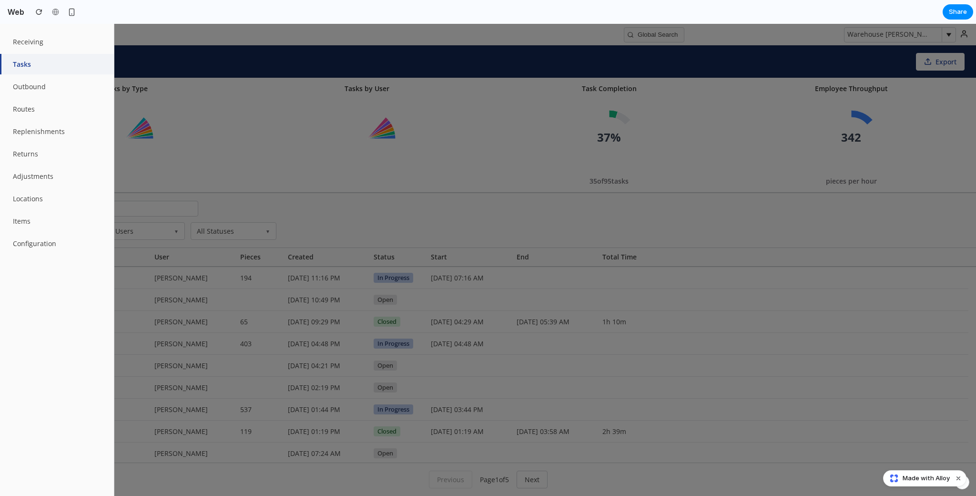
click at [268, 146] on div at bounding box center [488, 260] width 976 height 472
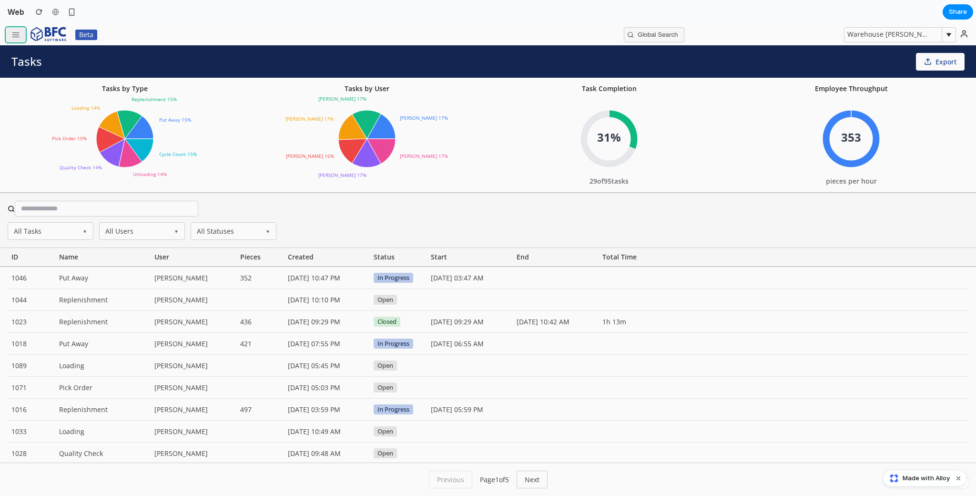
click at [17, 32] on line "button" at bounding box center [15, 32] width 7 height 0
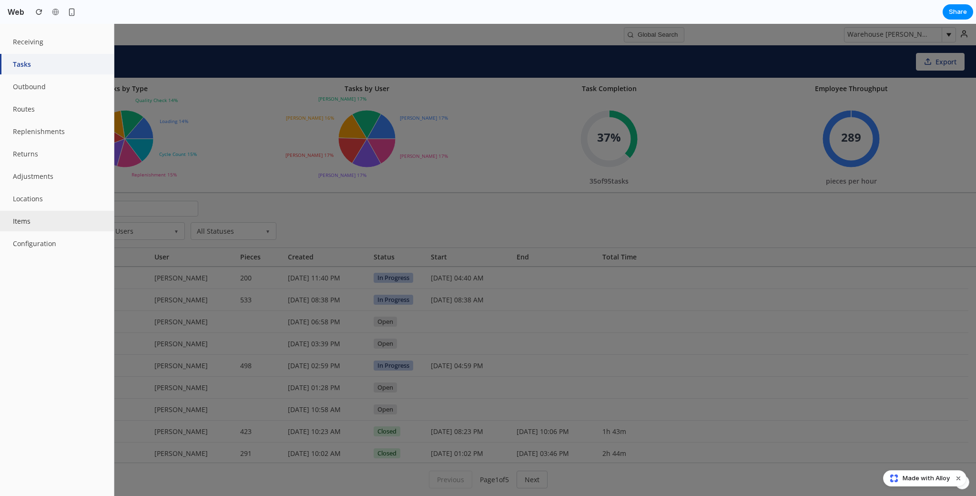
click at [52, 219] on button "Items" at bounding box center [57, 221] width 114 height 21
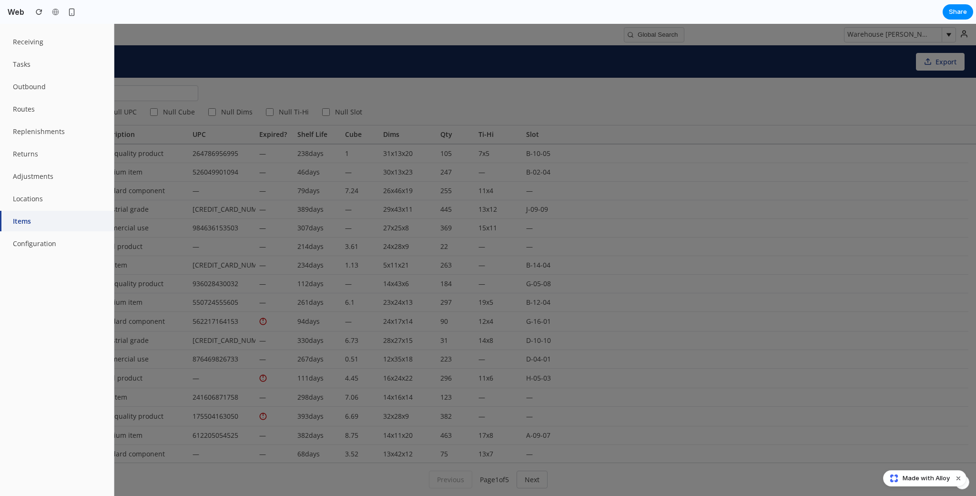
click at [691, 108] on div at bounding box center [488, 260] width 976 height 472
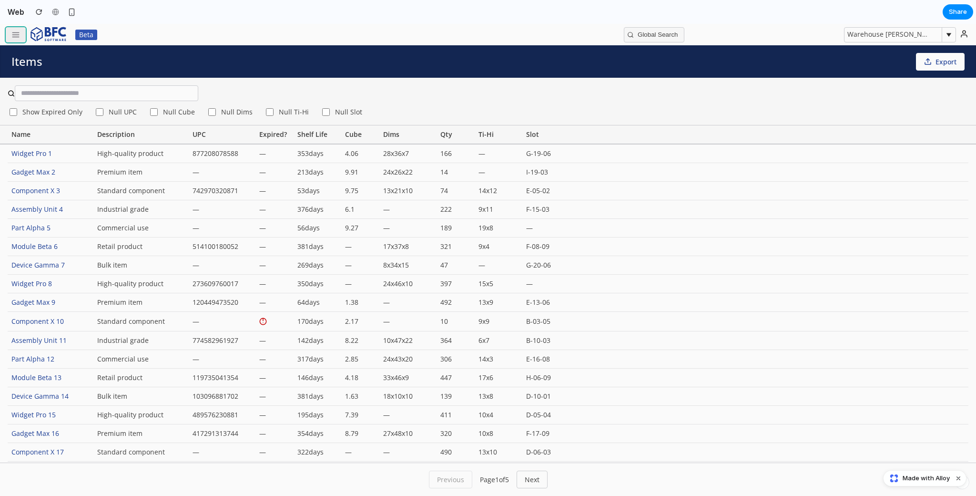
click at [15, 36] on icon "button" at bounding box center [15, 35] width 9 height 9
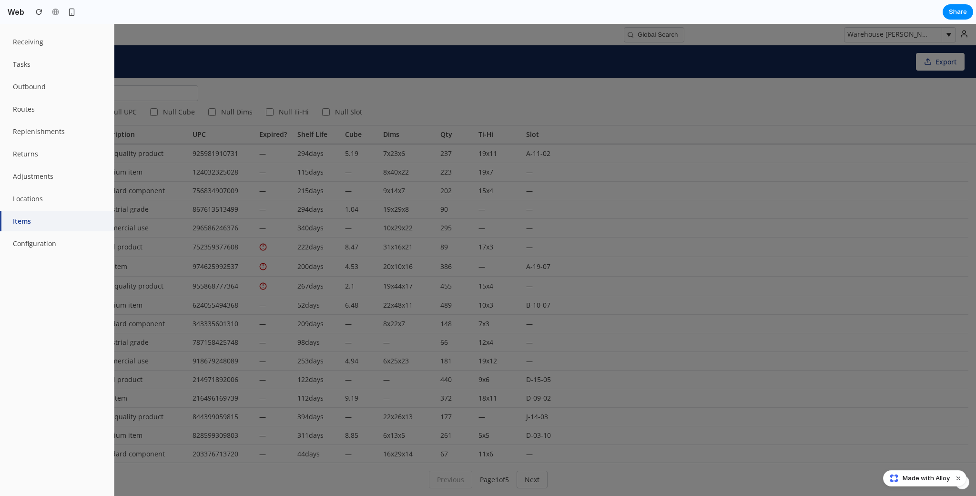
click at [616, 114] on div at bounding box center [488, 260] width 976 height 472
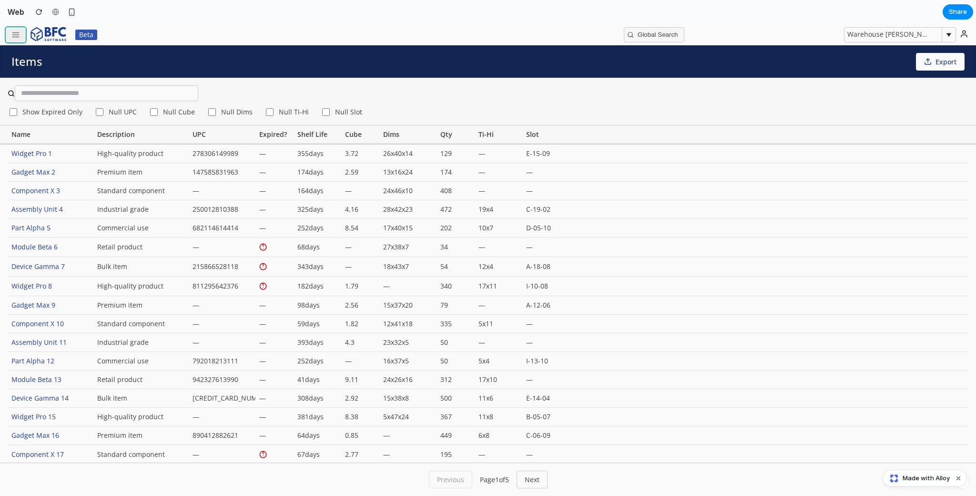
click at [11, 33] on icon "button" at bounding box center [15, 35] width 9 height 9
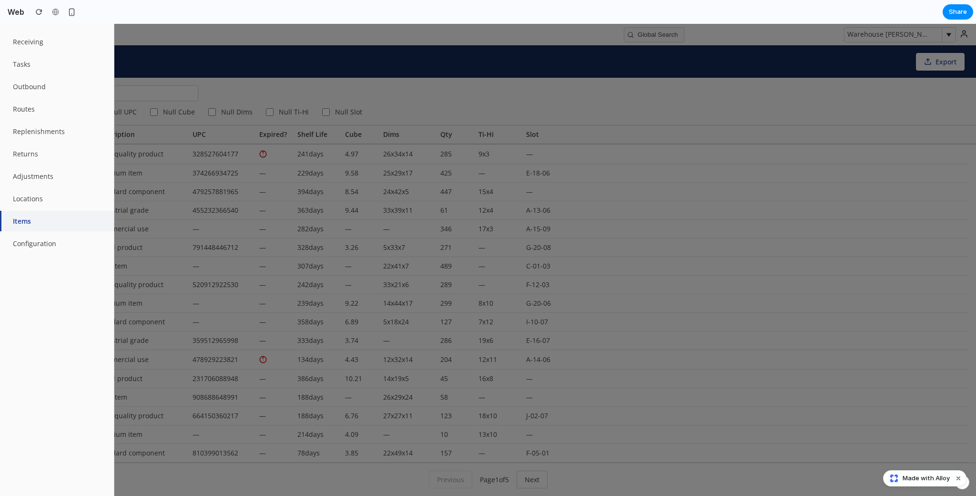
click at [554, 100] on div at bounding box center [488, 260] width 976 height 472
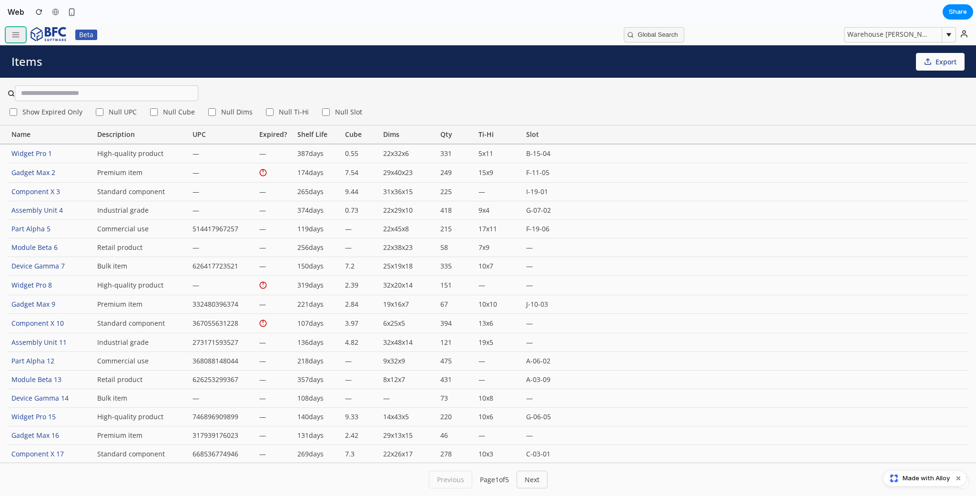
click at [12, 39] on button "button" at bounding box center [16, 34] width 20 height 15
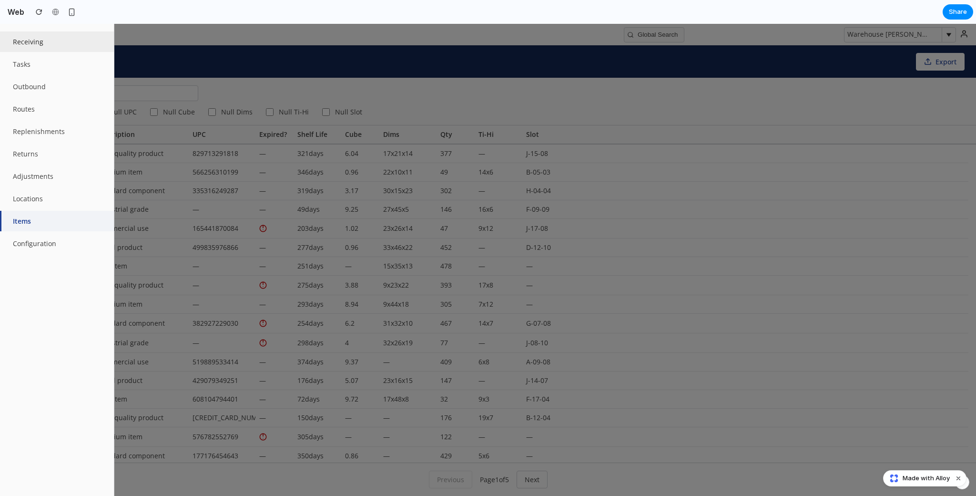
click at [53, 48] on button "Receiving" at bounding box center [57, 41] width 114 height 21
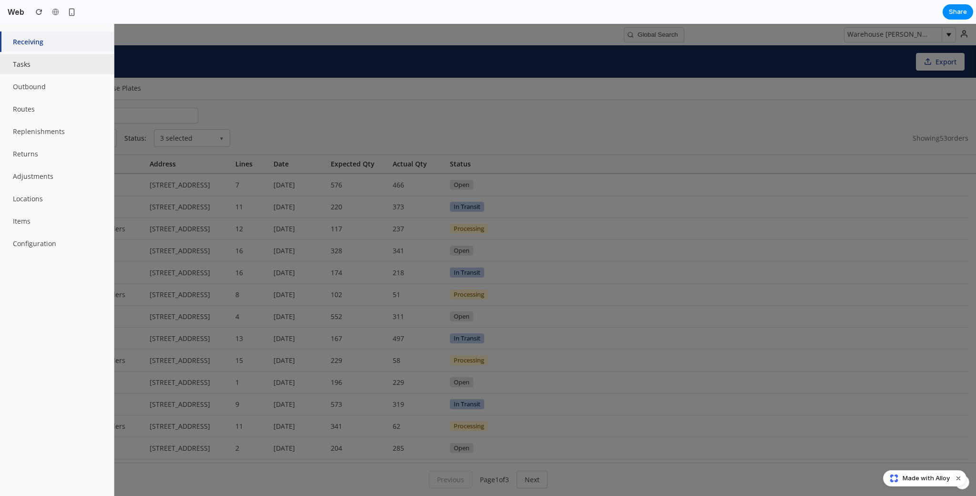
click at [54, 62] on button "Tasks" at bounding box center [57, 64] width 114 height 21
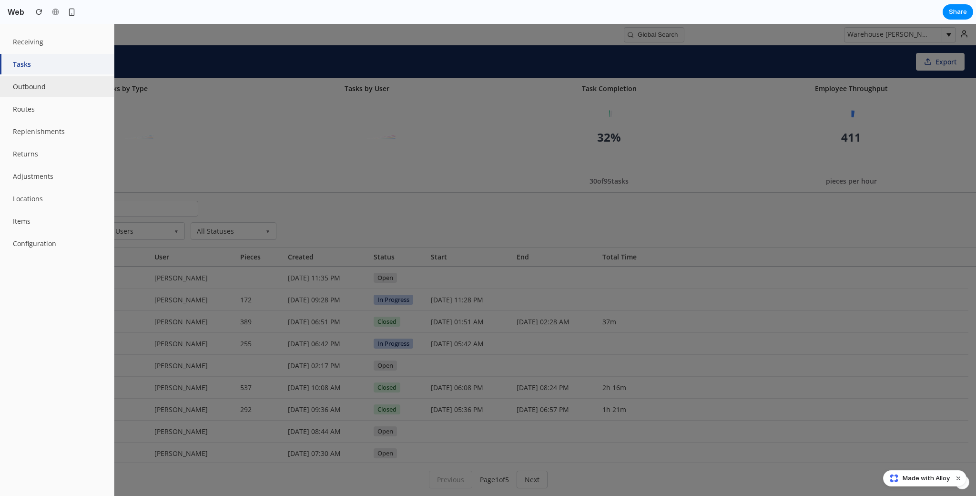
click at [55, 83] on button "Outbound" at bounding box center [57, 86] width 114 height 21
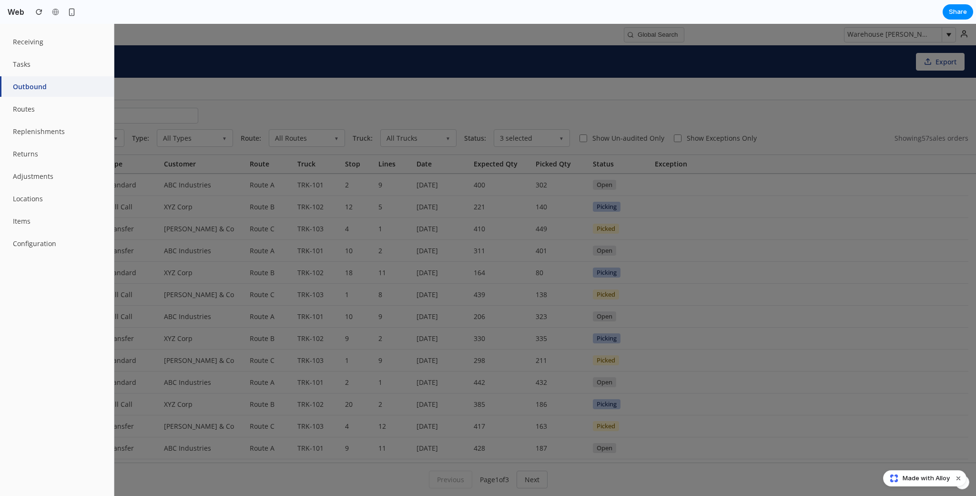
click at [328, 113] on div at bounding box center [488, 260] width 976 height 472
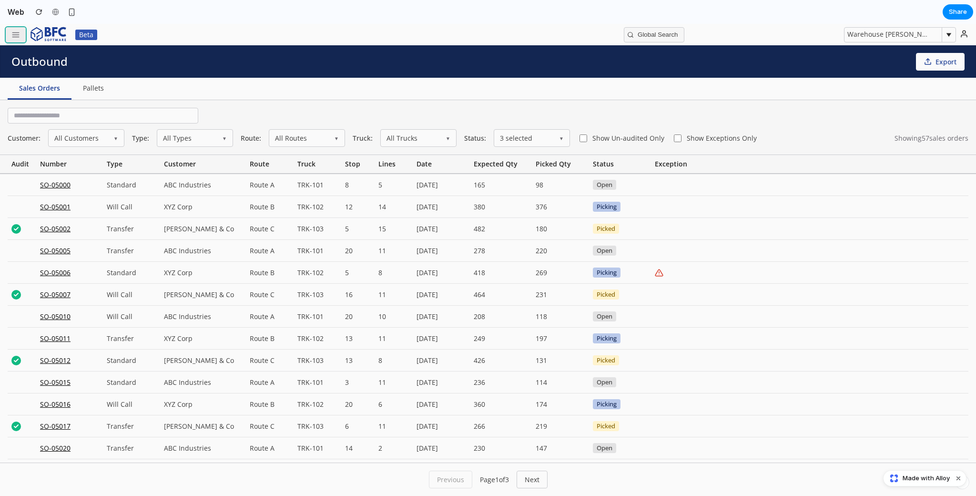
click at [21, 30] on button "button" at bounding box center [16, 34] width 20 height 15
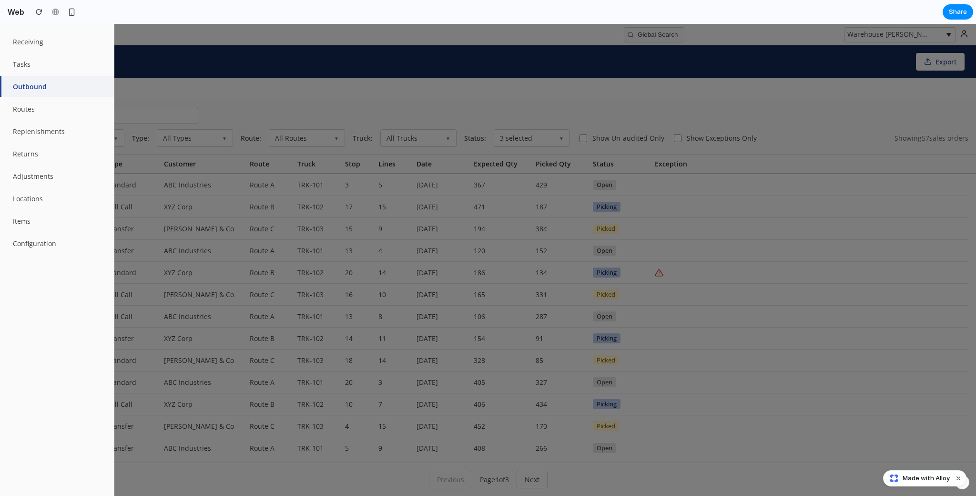
click at [313, 97] on div at bounding box center [488, 260] width 976 height 472
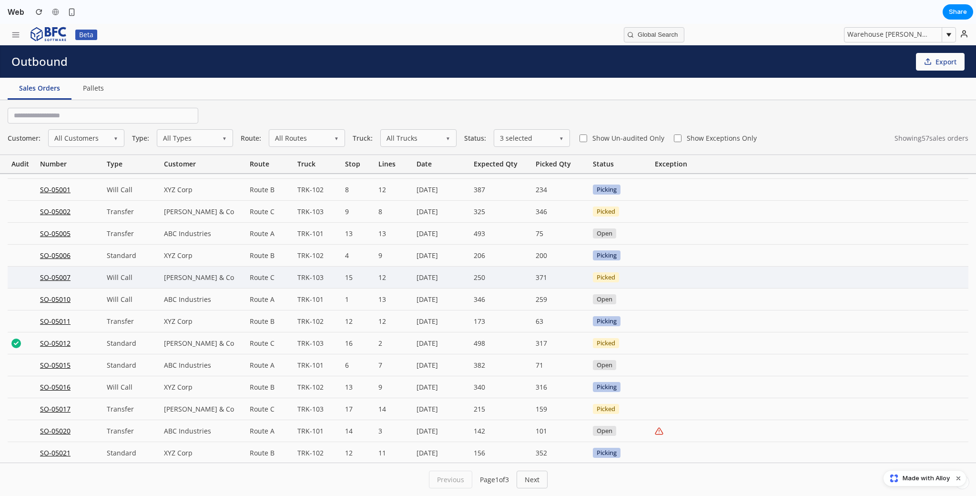
scroll to position [18, 0]
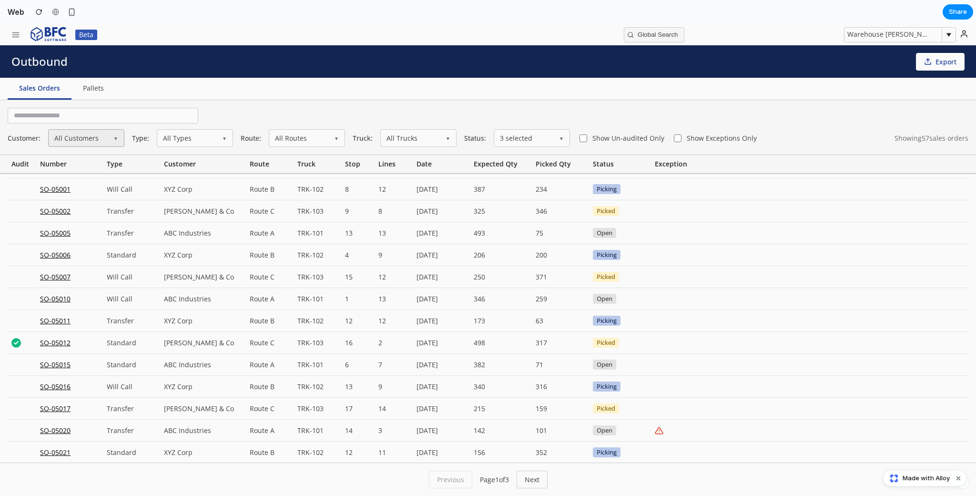
click at [115, 144] on button "All Customers ▼" at bounding box center [86, 138] width 76 height 18
click at [232, 115] on div "Customer: All Customers ▼ All Customers ABC Industries XYZ Corp [PERSON_NAME] &…" at bounding box center [488, 127] width 976 height 55
click at [12, 36] on icon "button" at bounding box center [15, 35] width 9 height 9
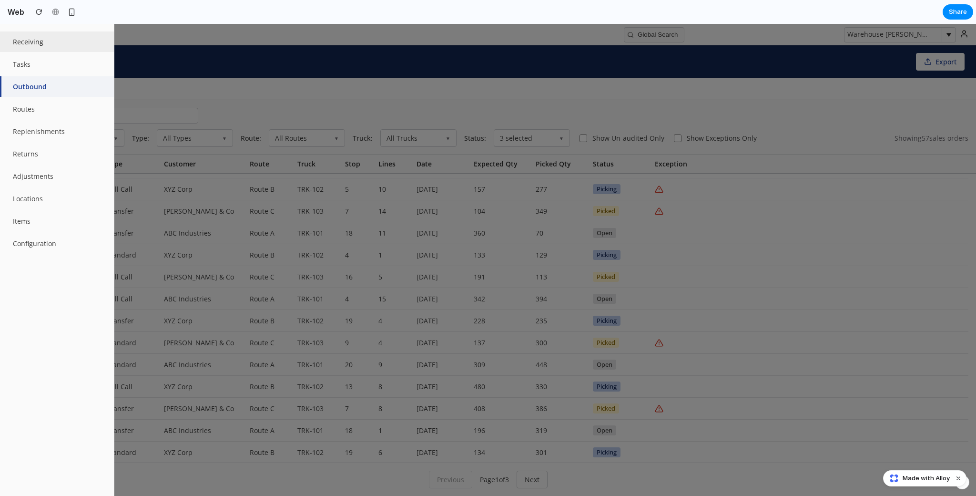
click at [31, 47] on button "Receiving" at bounding box center [57, 41] width 114 height 21
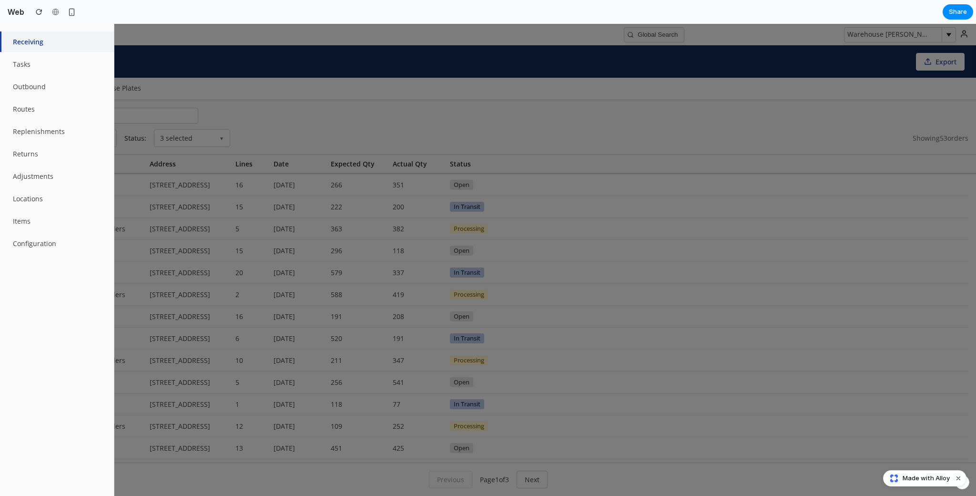
click at [280, 102] on div at bounding box center [488, 260] width 976 height 472
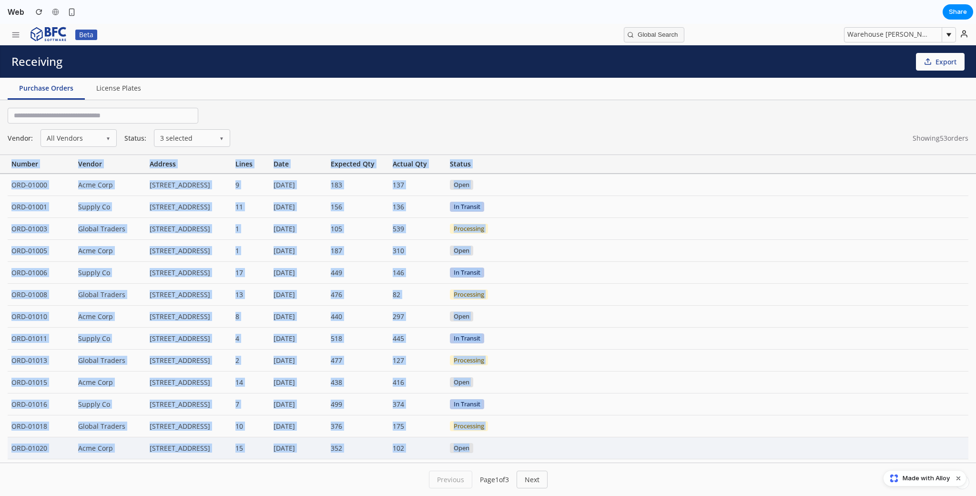
drag, startPoint x: 12, startPoint y: 164, endPoint x: 510, endPoint y: 455, distance: 576.5
click at [510, 381] on div "Vendor: All Vendors ▼ Status: 3 selected ▼ Showing 53 orders Number Vendor Addr…" at bounding box center [488, 298] width 976 height 396
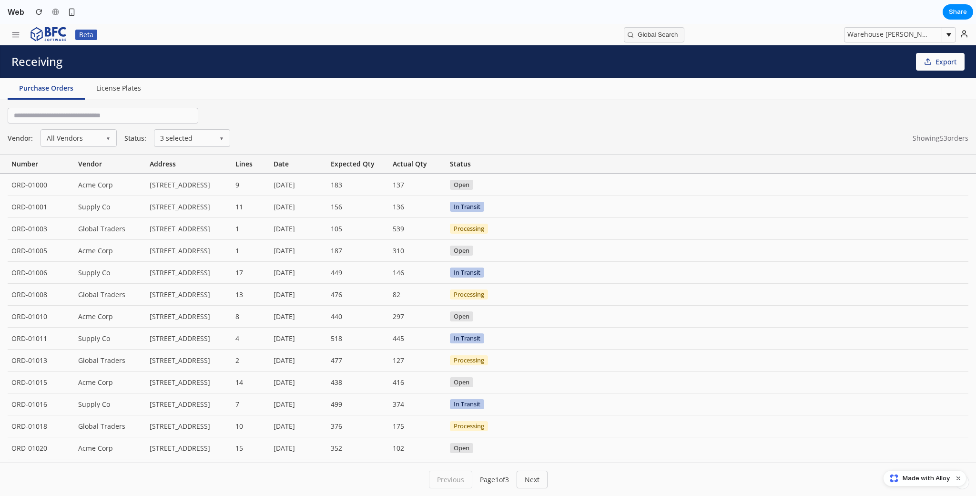
click at [539, 138] on div "Vendor: All Vendors ▼ Status: 3 selected ▼ Showing 53 orders" at bounding box center [488, 138] width 961 height 18
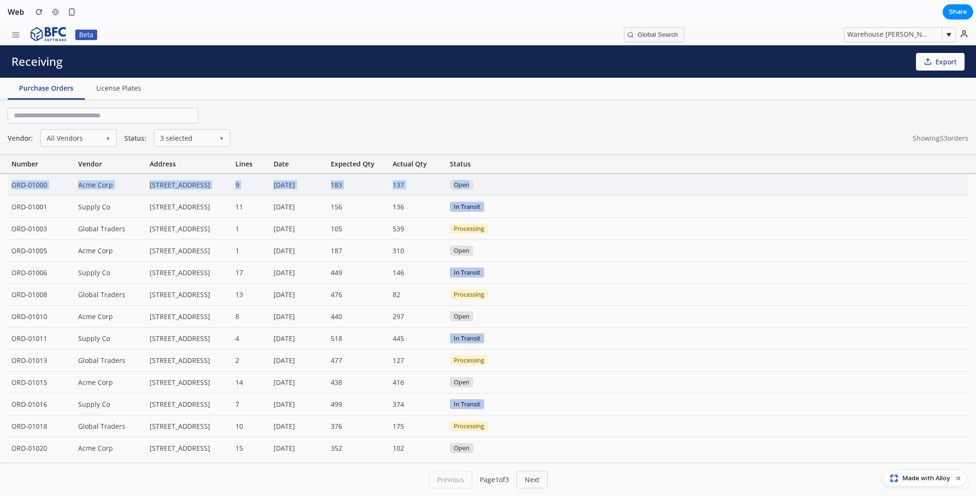
drag, startPoint x: 498, startPoint y: 188, endPoint x: 7, endPoint y: 188, distance: 491.1
click at [8, 188] on div "ORD-01000 Acme Corp [STREET_ADDRESS] 9 [DATE] 183 137 Open" at bounding box center [488, 185] width 961 height 22
click at [28, 189] on div "ORD-01000" at bounding box center [41, 184] width 67 height 21
click at [539, 191] on div "ORD-01000 Acme Corp [STREET_ADDRESS] 9 [DATE] 183 137 Open" at bounding box center [488, 185] width 961 height 22
click at [466, 186] on span "Open" at bounding box center [461, 185] width 23 height 10
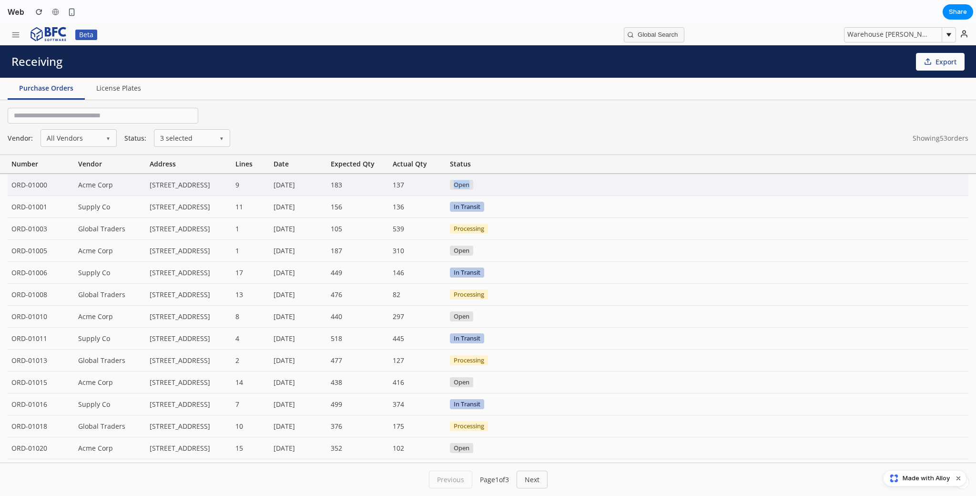
click at [466, 186] on span "Open" at bounding box center [461, 185] width 23 height 10
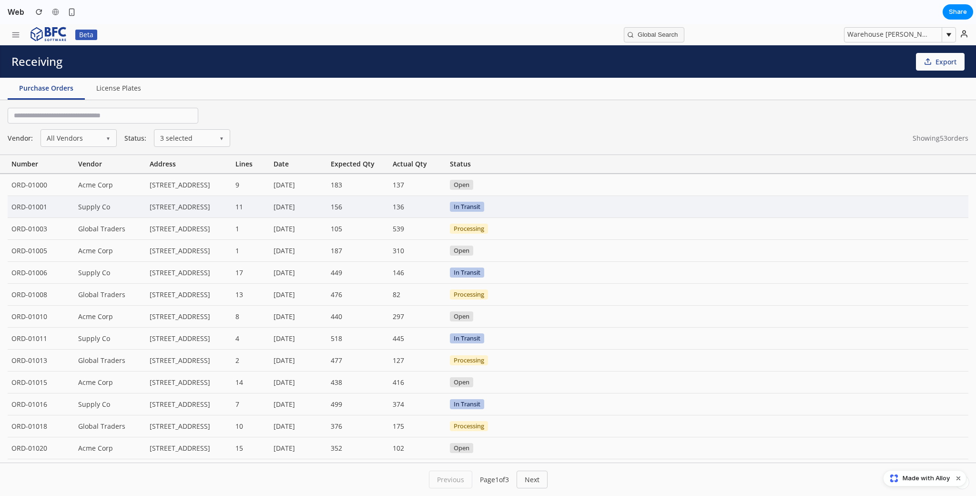
click at [479, 209] on span "In Transit" at bounding box center [467, 207] width 34 height 10
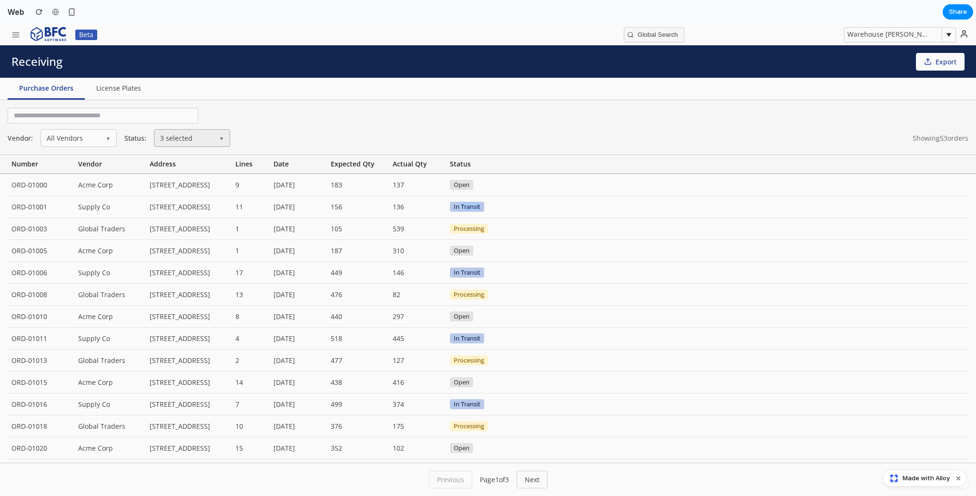
click at [220, 136] on span "▼" at bounding box center [221, 138] width 5 height 7
click at [288, 144] on div "Vendor: All Vendors ▼ Status: 3 selected ▼ Open In Transit Received Processing …" at bounding box center [488, 138] width 961 height 18
click at [265, 117] on div "Vendor: All Vendors ▼ Status: 3 selected ▼ Showing 53 orders" at bounding box center [488, 127] width 976 height 55
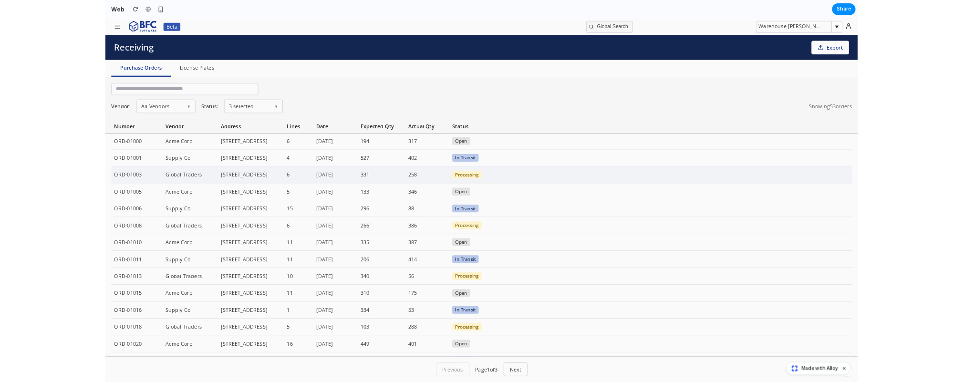
scroll to position [0, 0]
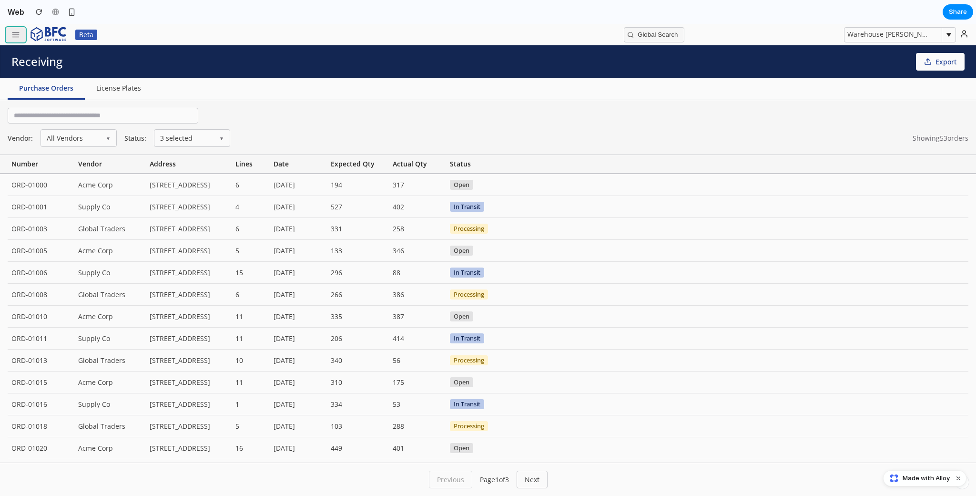
click at [15, 39] on icon "button" at bounding box center [15, 35] width 9 height 9
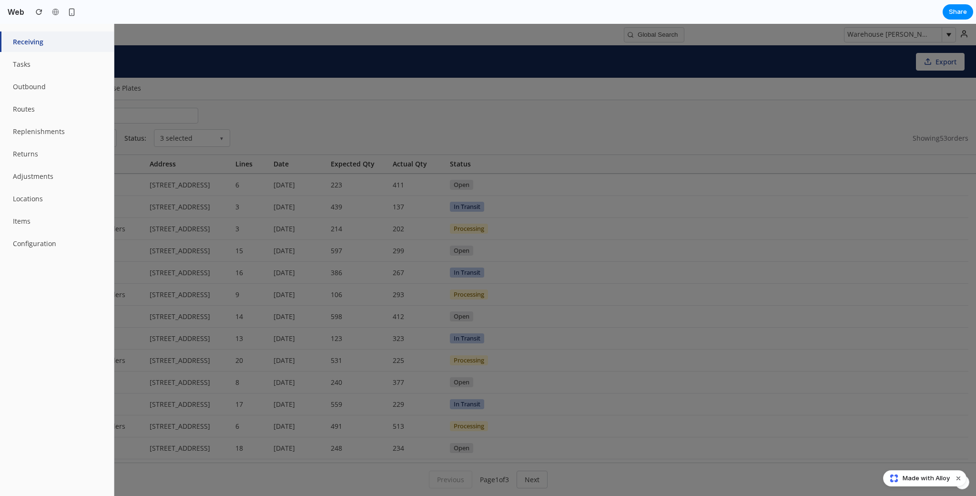
click at [180, 67] on div at bounding box center [488, 260] width 976 height 472
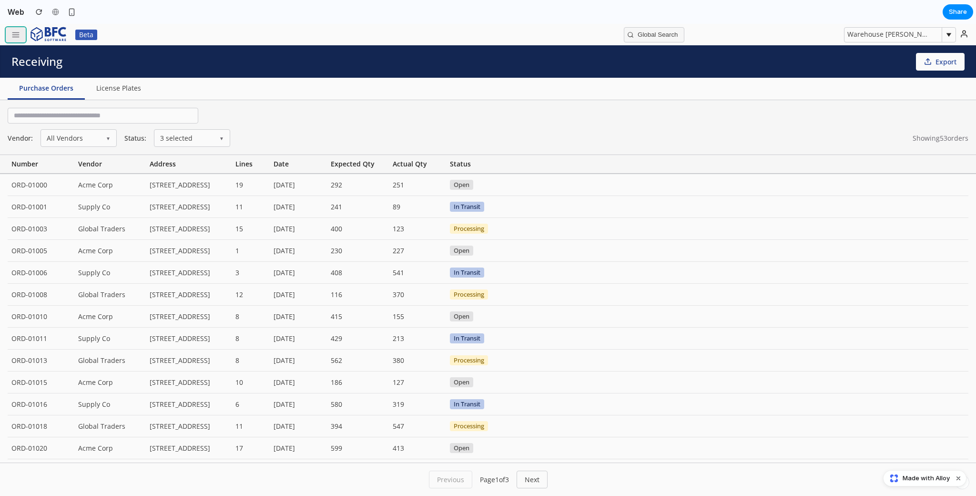
click at [9, 35] on button "button" at bounding box center [16, 34] width 20 height 15
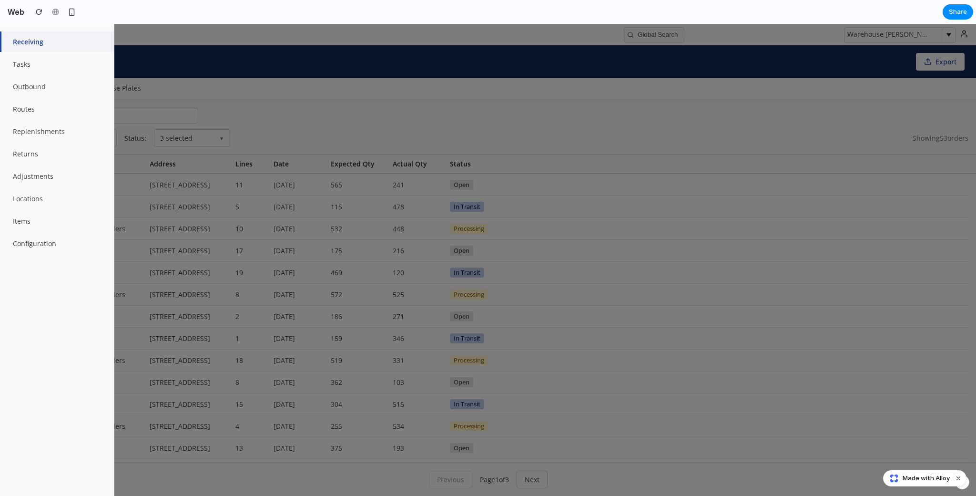
click at [282, 83] on div at bounding box center [488, 260] width 976 height 472
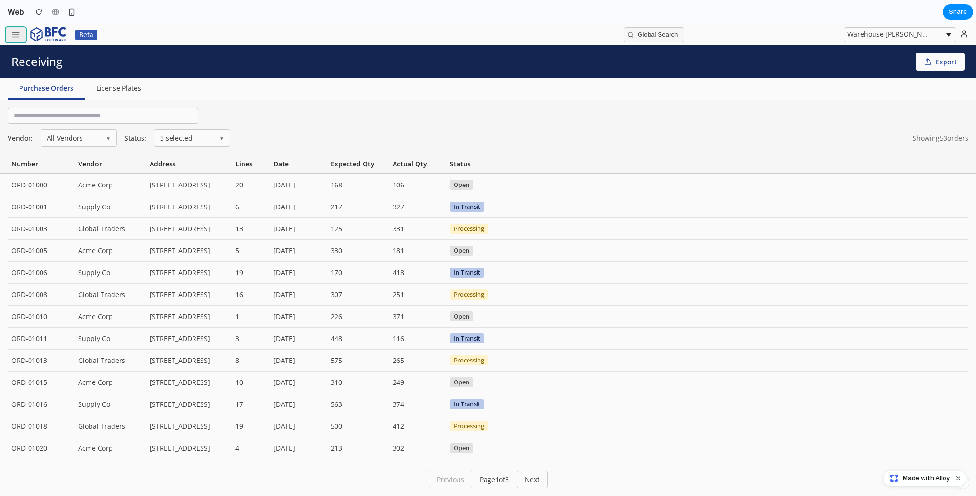
click at [12, 34] on icon "button" at bounding box center [15, 35] width 9 height 9
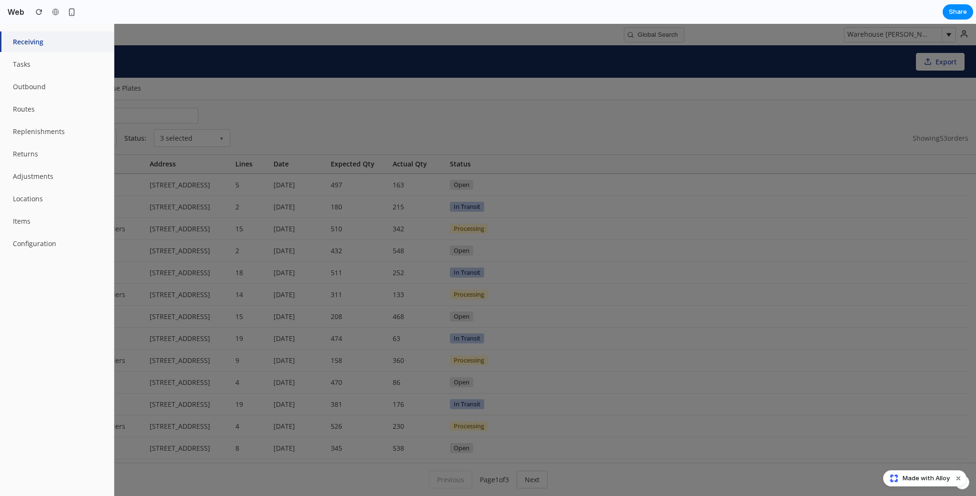
click at [208, 70] on div at bounding box center [488, 260] width 976 height 472
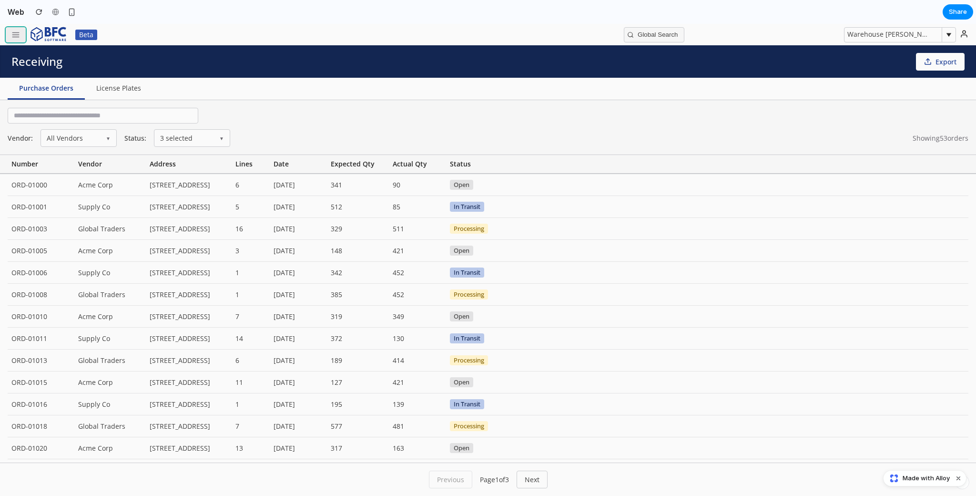
click at [22, 32] on button "button" at bounding box center [16, 34] width 20 height 15
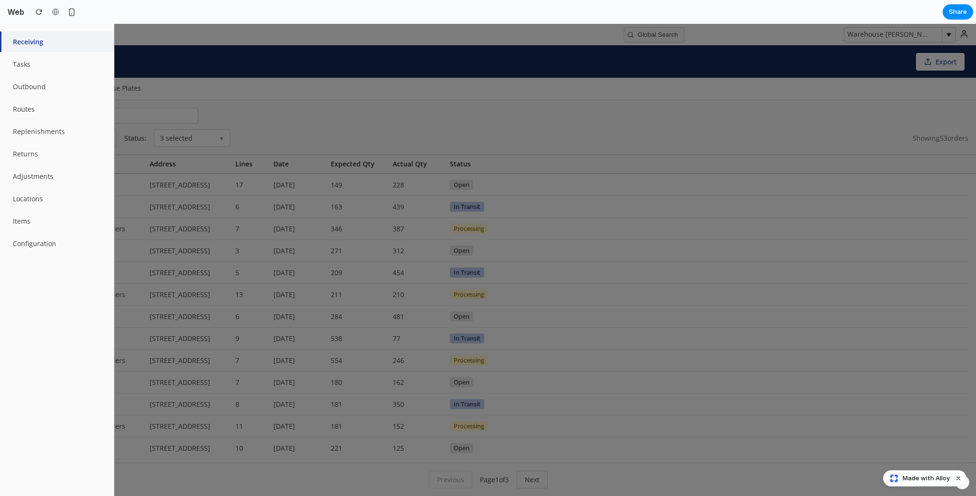
click at [246, 97] on div at bounding box center [488, 260] width 976 height 472
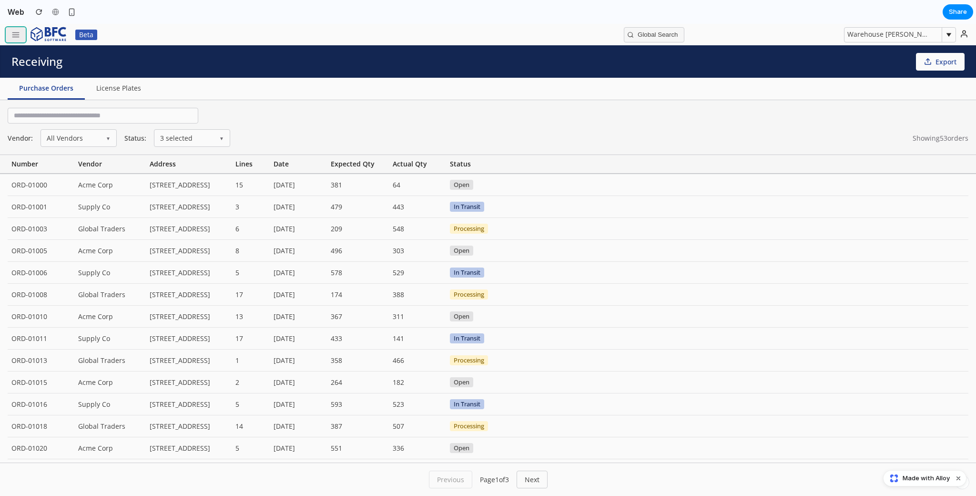
click at [17, 32] on line "button" at bounding box center [15, 32] width 7 height 0
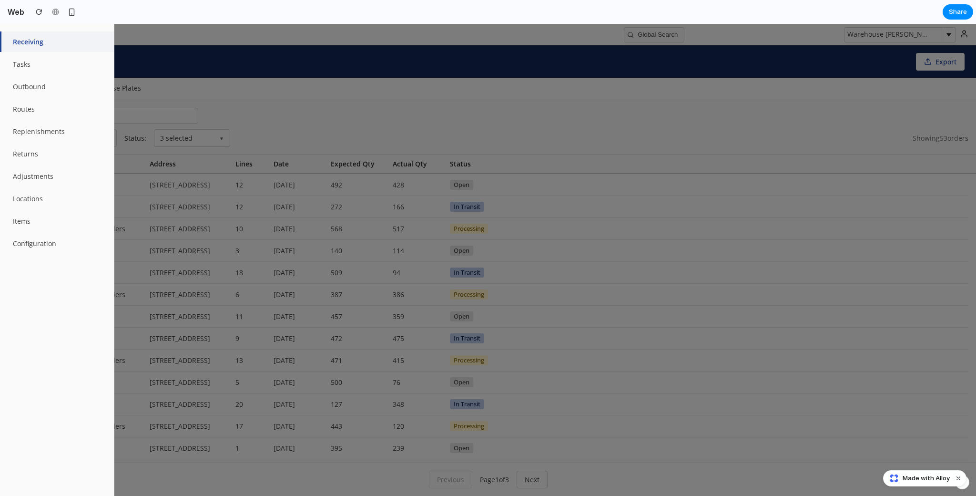
click at [217, 100] on div at bounding box center [488, 260] width 976 height 472
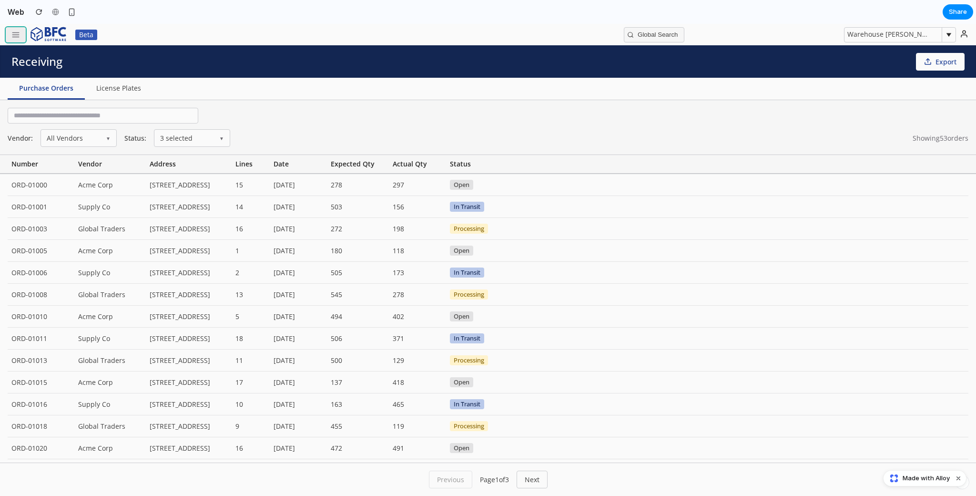
click at [18, 40] on button "button" at bounding box center [16, 34] width 20 height 15
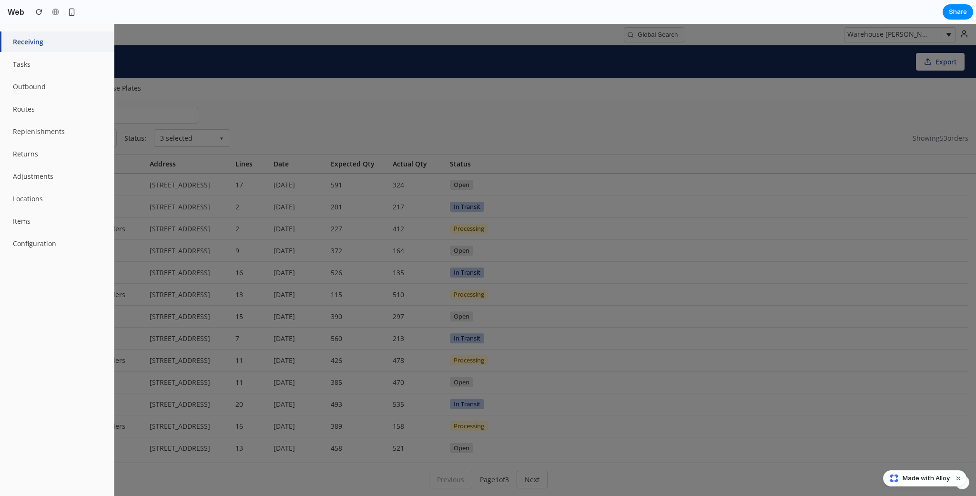
click at [22, 261] on nav "Receiving Tasks Outbound Routes Replenishments Returns Adjustments Locations It…" at bounding box center [57, 260] width 114 height 472
click at [557, 185] on div at bounding box center [488, 260] width 976 height 472
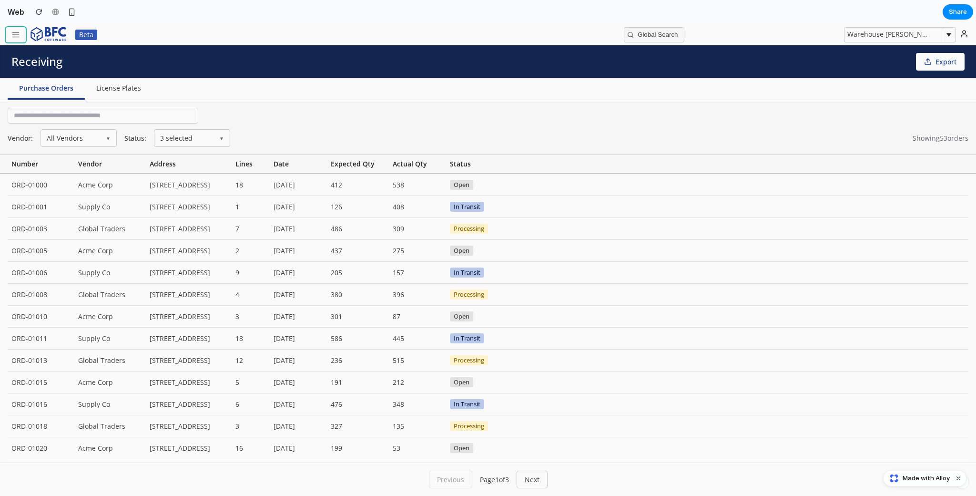
drag, startPoint x: 12, startPoint y: 31, endPoint x: 17, endPoint y: 38, distance: 8.2
click at [13, 31] on icon "button" at bounding box center [15, 35] width 9 height 9
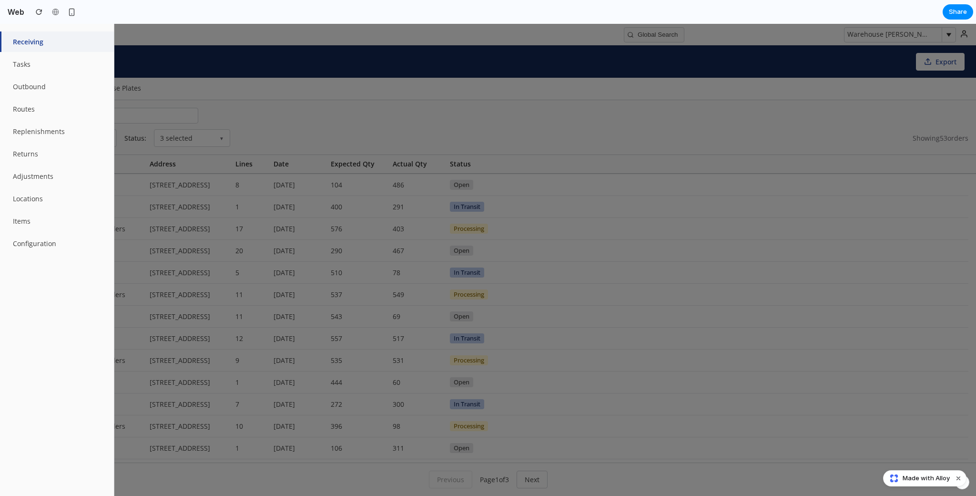
click at [571, 177] on div at bounding box center [488, 260] width 976 height 472
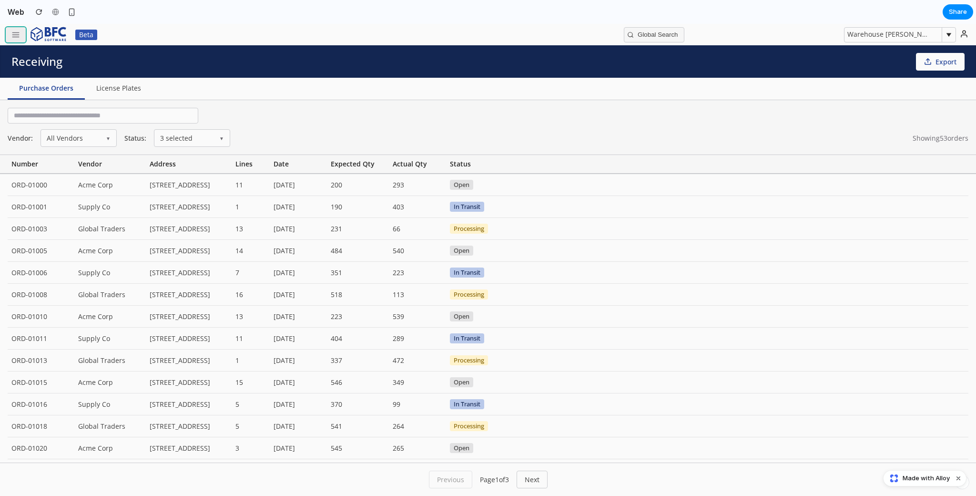
click at [9, 35] on button "button" at bounding box center [16, 34] width 20 height 15
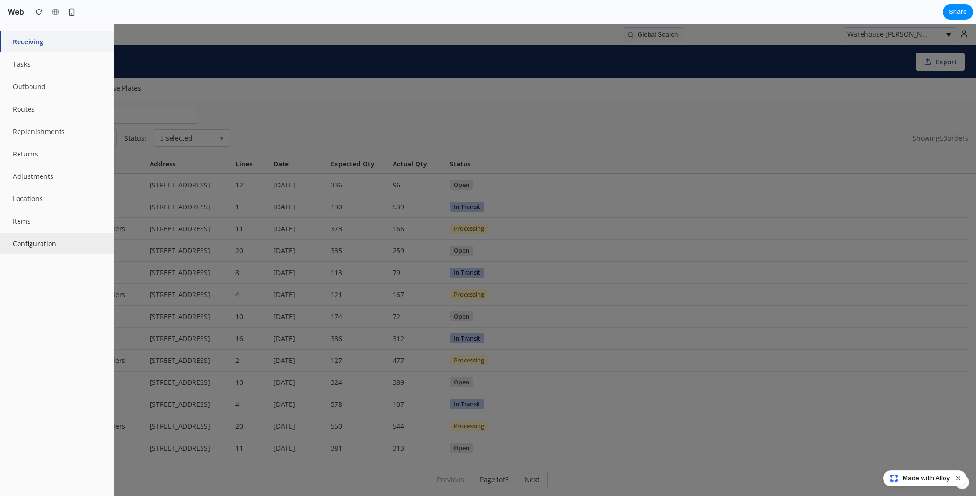
click at [23, 253] on nav "Receiving Tasks Outbound Routes Replenishments Returns Adjustments Locations It…" at bounding box center [57, 260] width 114 height 472
click at [42, 66] on button "Tasks" at bounding box center [57, 64] width 114 height 21
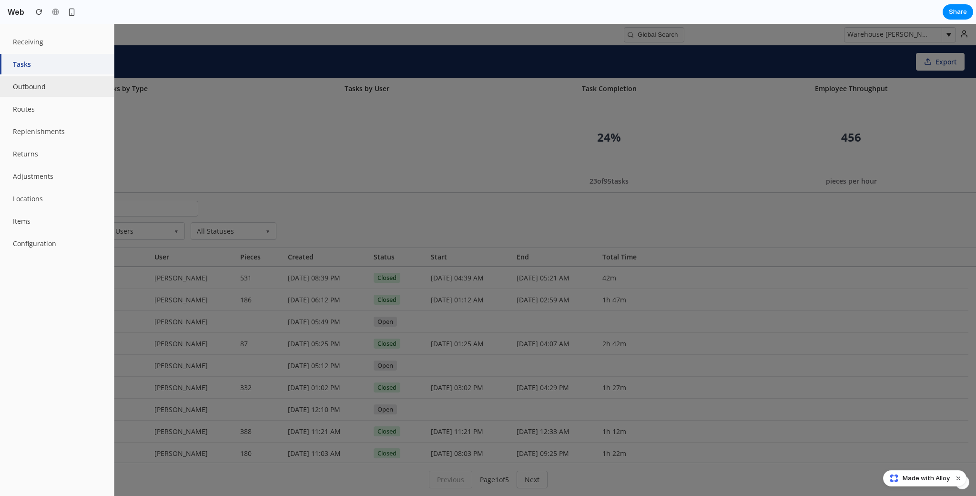
click at [48, 85] on button "Outbound" at bounding box center [57, 86] width 114 height 21
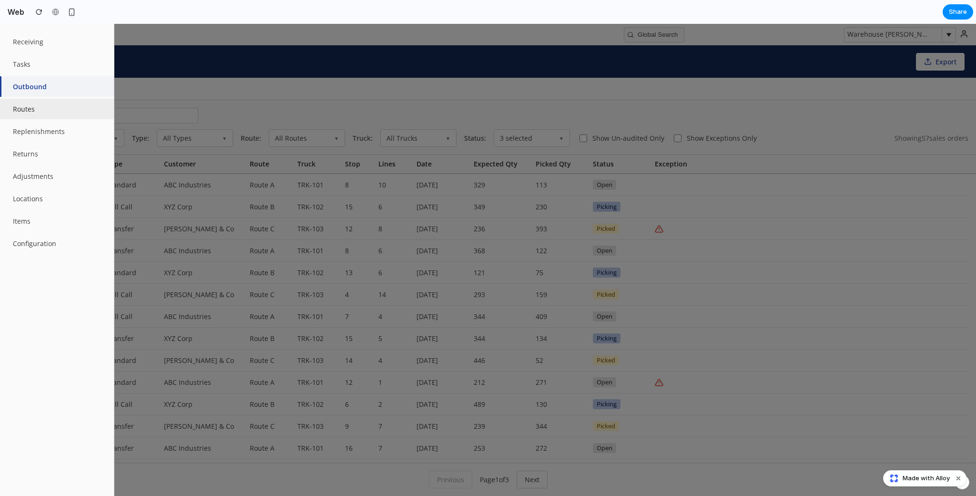
click at [41, 112] on button "Routes" at bounding box center [57, 109] width 114 height 21
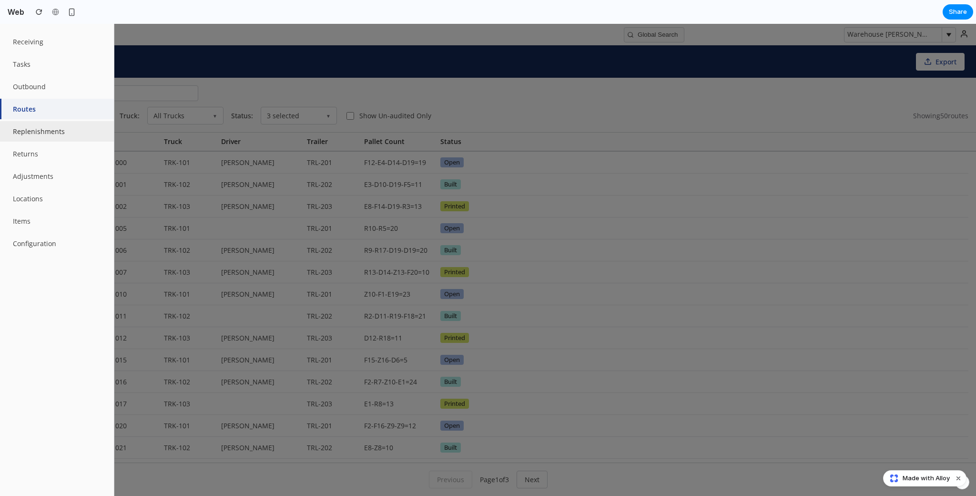
click at [41, 138] on button "Replenishments" at bounding box center [57, 131] width 114 height 21
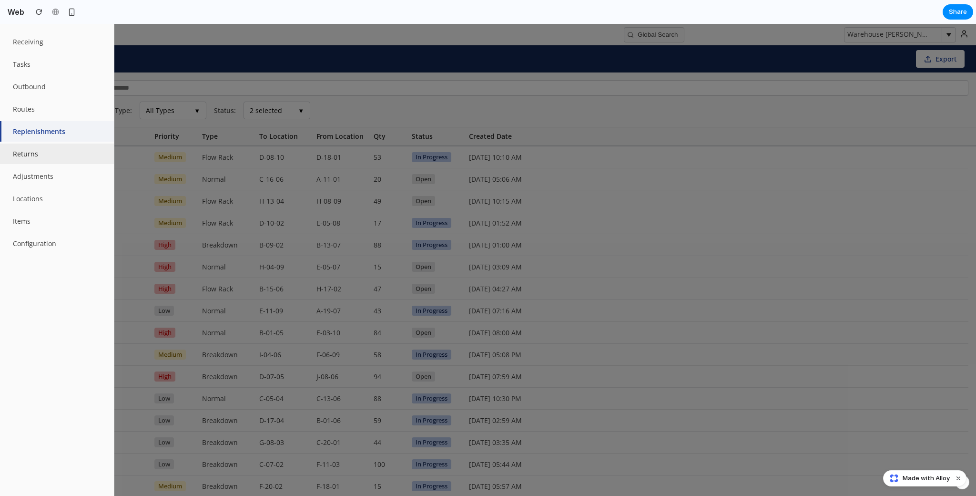
click at [40, 149] on button "Returns" at bounding box center [57, 154] width 114 height 21
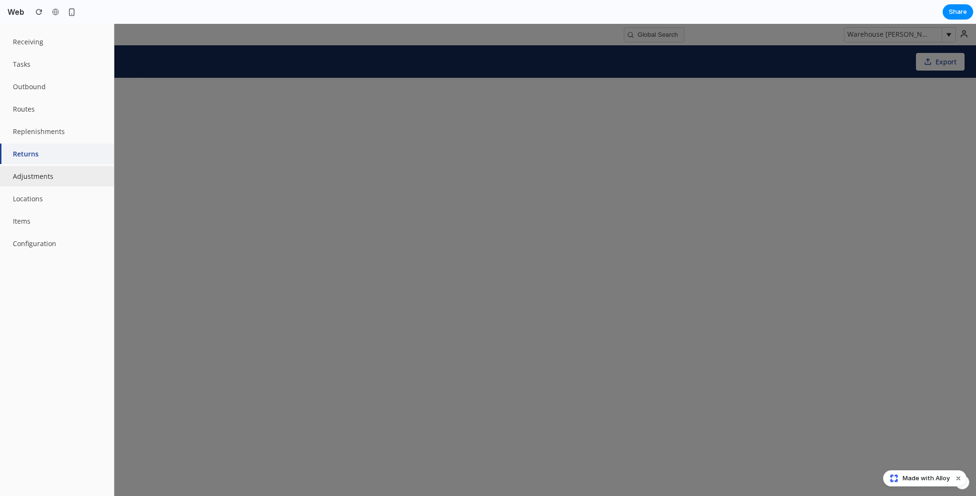
click at [38, 174] on button "Adjustments" at bounding box center [57, 176] width 114 height 21
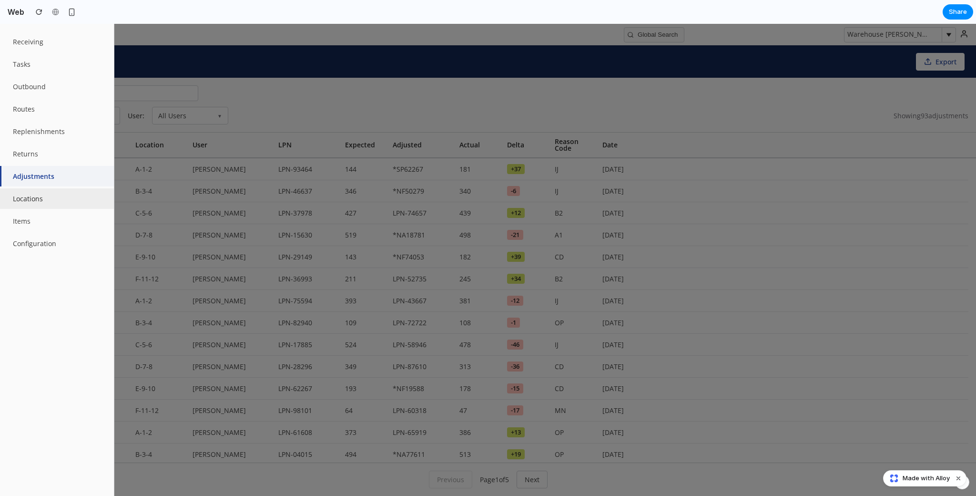
click at [39, 195] on button "Locations" at bounding box center [57, 198] width 114 height 21
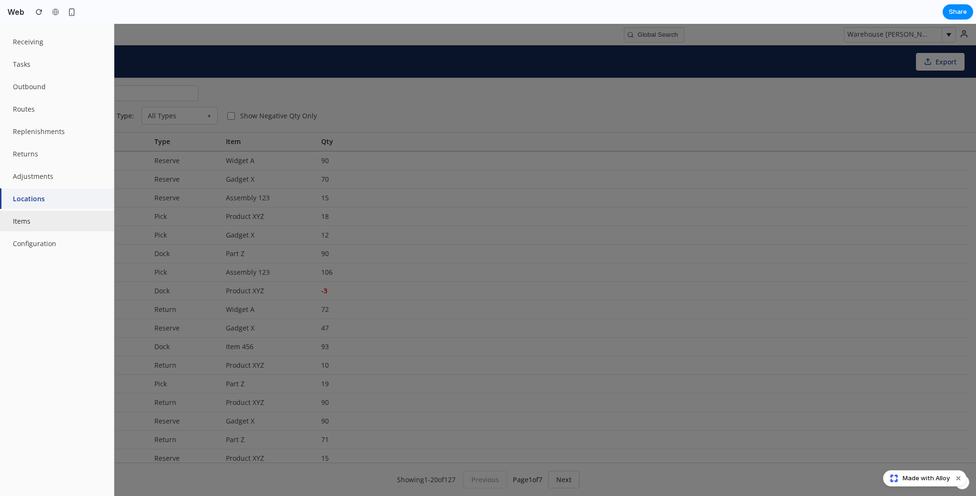
click at [33, 218] on button "Items" at bounding box center [57, 221] width 114 height 21
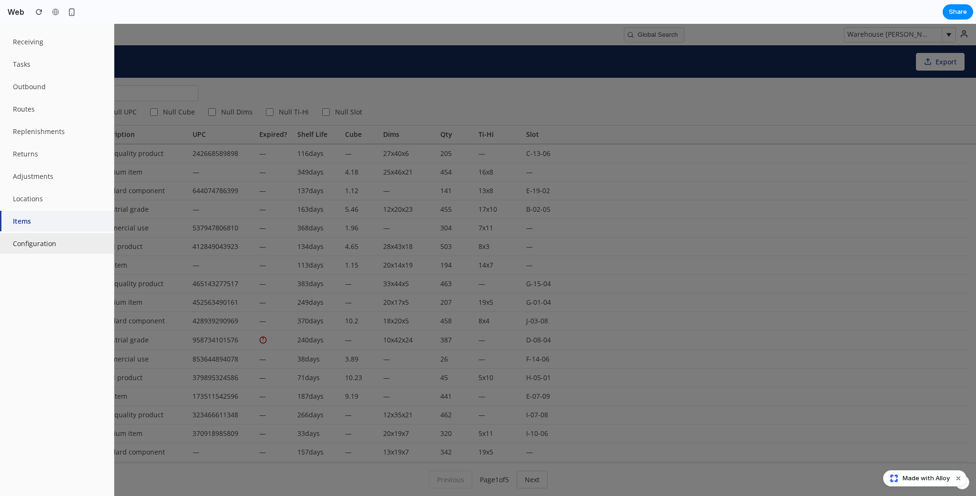
click at [42, 247] on button "Configuration" at bounding box center [57, 243] width 114 height 21
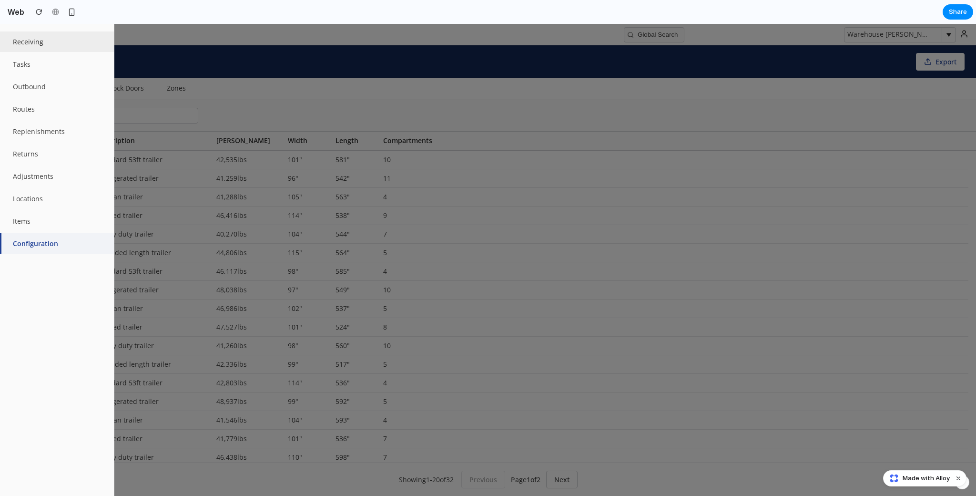
click at [78, 36] on button "Receiving" at bounding box center [57, 41] width 114 height 21
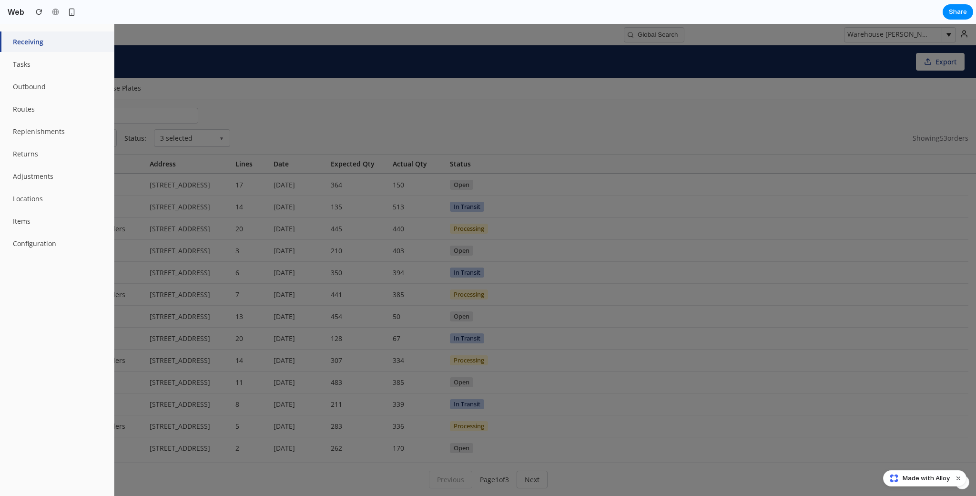
click at [312, 85] on div at bounding box center [488, 260] width 976 height 472
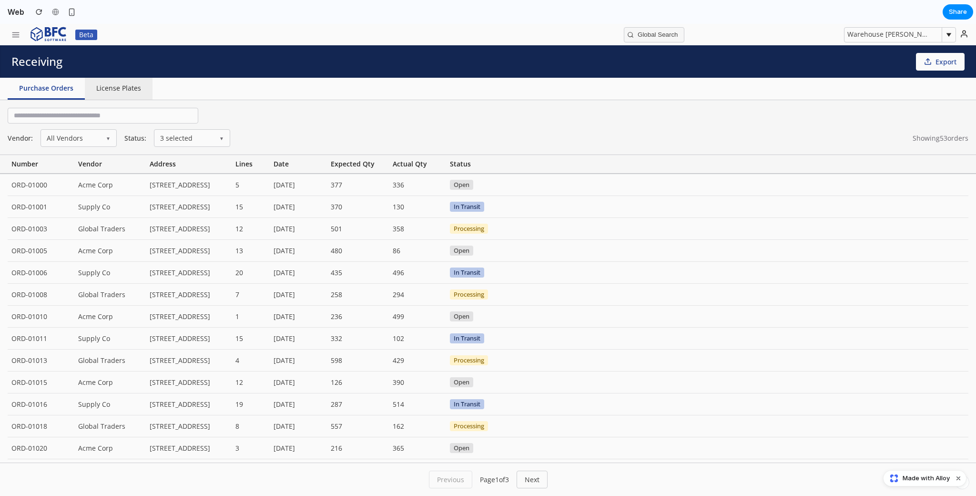
click at [107, 88] on button "License Plates" at bounding box center [119, 89] width 68 height 22
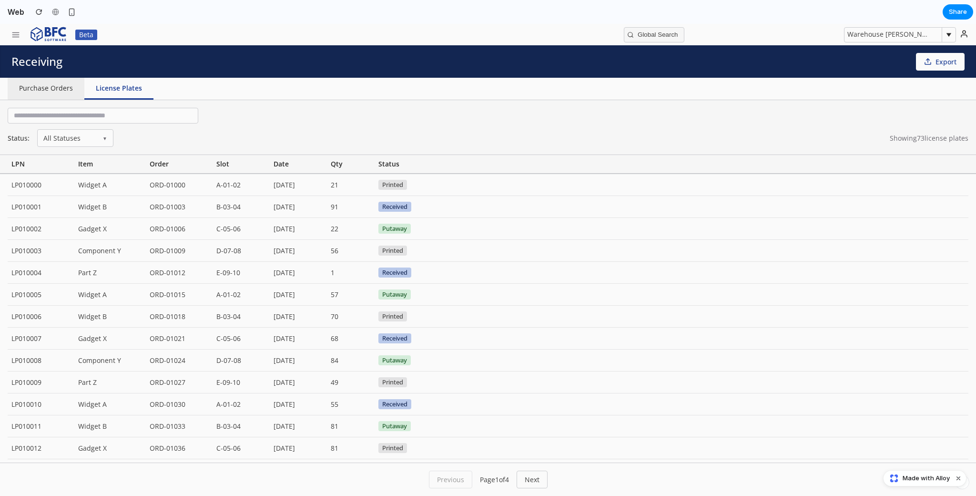
click at [69, 90] on button "Purchase Orders" at bounding box center [46, 89] width 77 height 22
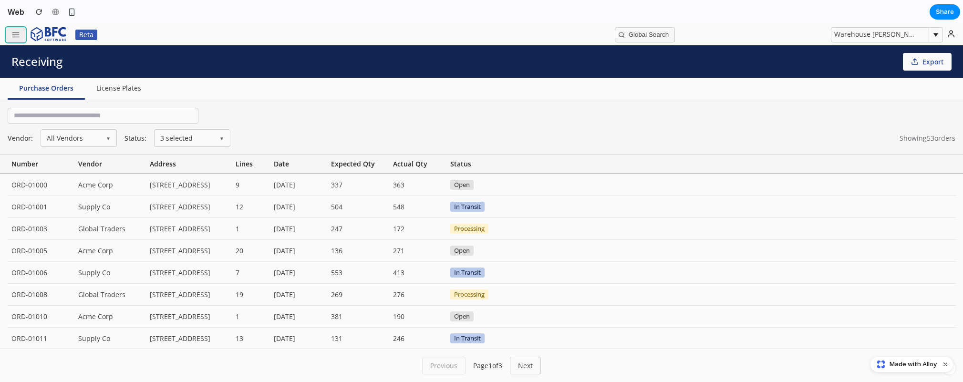
click at [11, 35] on icon "button" at bounding box center [15, 35] width 9 height 9
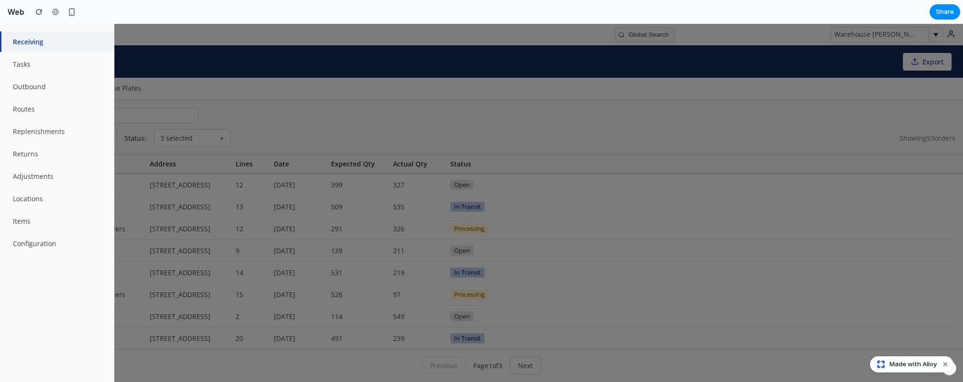
click at [271, 71] on div at bounding box center [481, 203] width 963 height 358
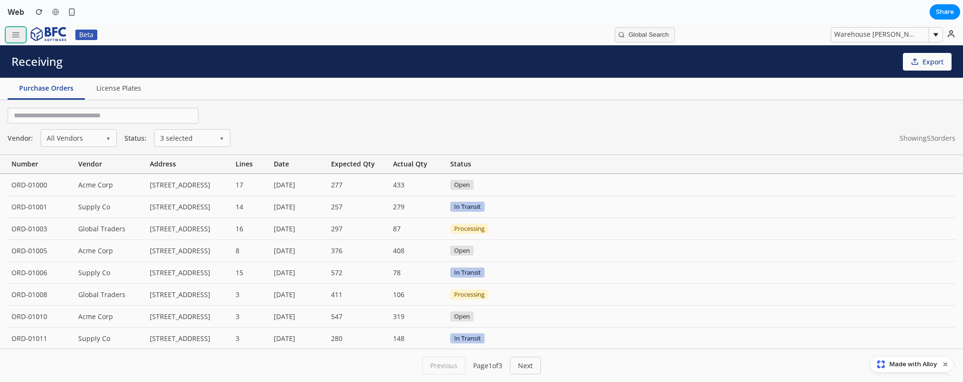
click at [17, 41] on button "button" at bounding box center [16, 34] width 20 height 15
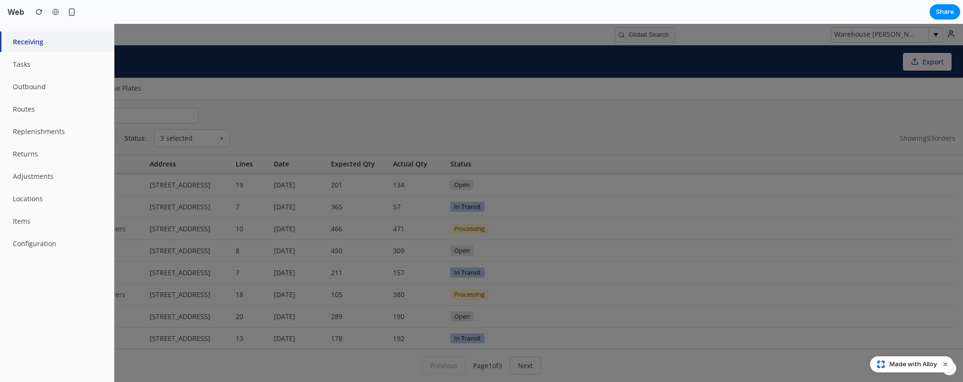
click at [193, 97] on div at bounding box center [481, 203] width 963 height 358
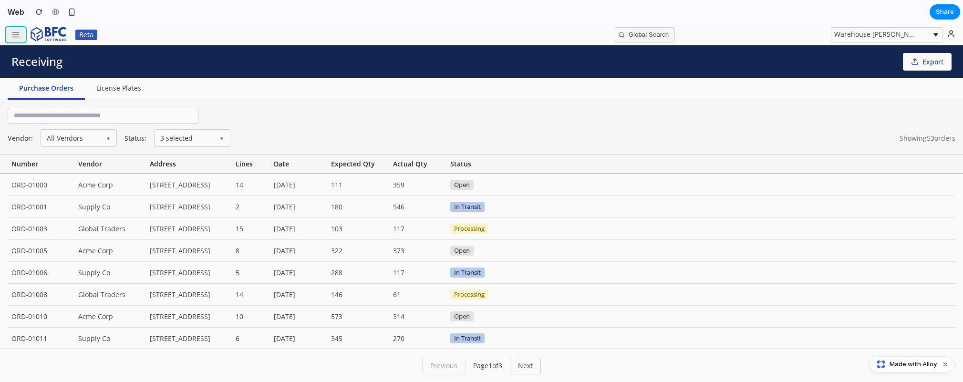
click at [15, 33] on icon "button" at bounding box center [15, 35] width 9 height 9
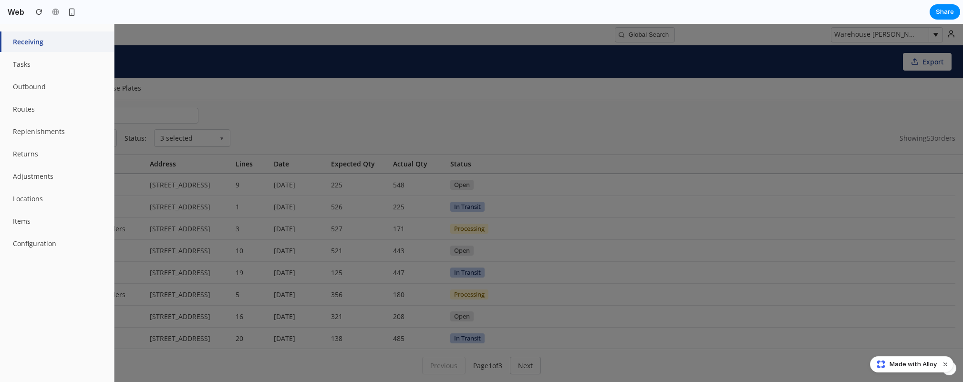
click at [255, 80] on div at bounding box center [481, 203] width 963 height 358
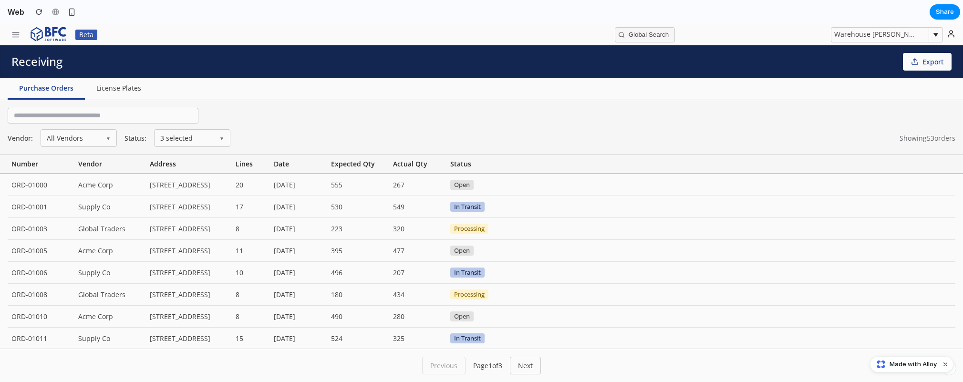
click at [173, 90] on div "Purchase Orders License Plates" at bounding box center [481, 89] width 963 height 22
click at [21, 38] on button "button" at bounding box center [16, 34] width 20 height 15
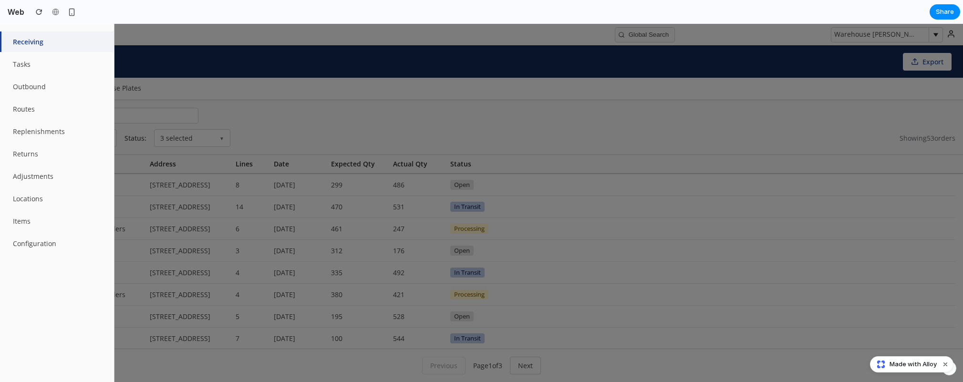
click at [284, 106] on div at bounding box center [481, 203] width 963 height 358
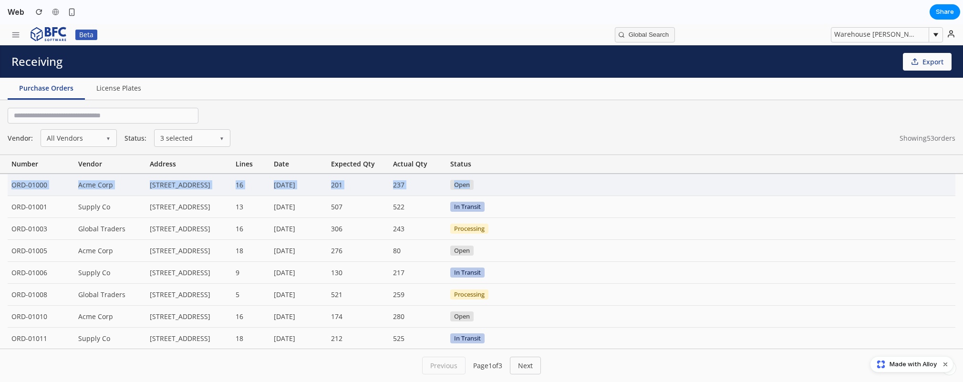
drag, startPoint x: 470, startPoint y: 187, endPoint x: 9, endPoint y: 187, distance: 460.6
click at [9, 187] on div "ORD-01000 Acme Corp [STREET_ADDRESS] 16 [DATE] 201 237 Open" at bounding box center [481, 185] width 947 height 22
click at [31, 186] on div "ORD-01000" at bounding box center [41, 184] width 67 height 21
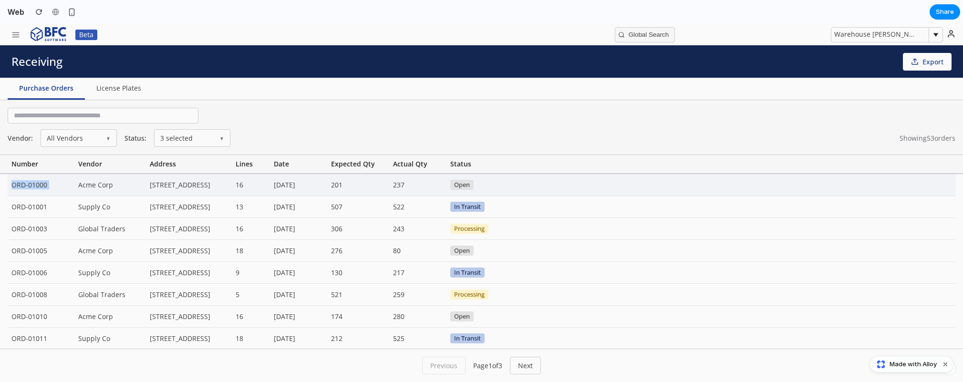
click at [31, 186] on div "ORD-01000" at bounding box center [41, 184] width 67 height 21
click at [79, 184] on div "Acme Corp" at bounding box center [110, 184] width 72 height 21
click at [103, 185] on div "Acme Corp" at bounding box center [110, 184] width 72 height 21
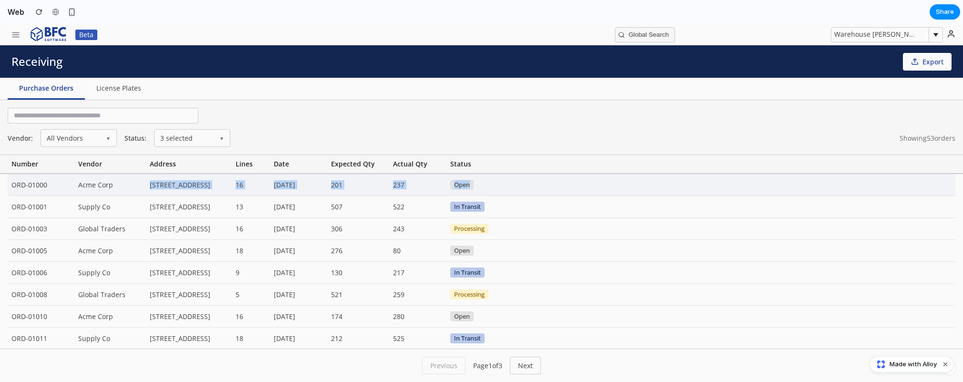
drag, startPoint x: 151, startPoint y: 187, endPoint x: 487, endPoint y: 188, distance: 336.6
click at [487, 188] on div "ORD-01000 Acme Corp [STREET_ADDRESS] 16 [DATE] 201 237 Open" at bounding box center [481, 185] width 947 height 22
click at [29, 183] on div "ORD-01000" at bounding box center [41, 184] width 67 height 21
drag, startPoint x: 12, startPoint y: 186, endPoint x: 554, endPoint y: 179, distance: 542.2
click at [554, 179] on div "ORD-01000 Acme Corp [STREET_ADDRESS] 16 [DATE] 201 237 Open" at bounding box center [481, 185] width 947 height 22
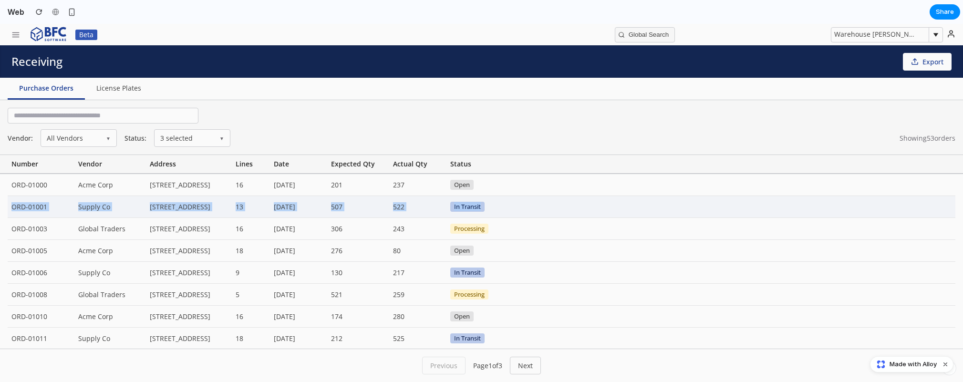
drag, startPoint x: 489, startPoint y: 208, endPoint x: 8, endPoint y: 206, distance: 480.6
click at [8, 206] on div "ORD-01001 Supply Co [STREET_ADDRESS] 13 [DATE] 507 522 In Transit" at bounding box center [481, 207] width 947 height 22
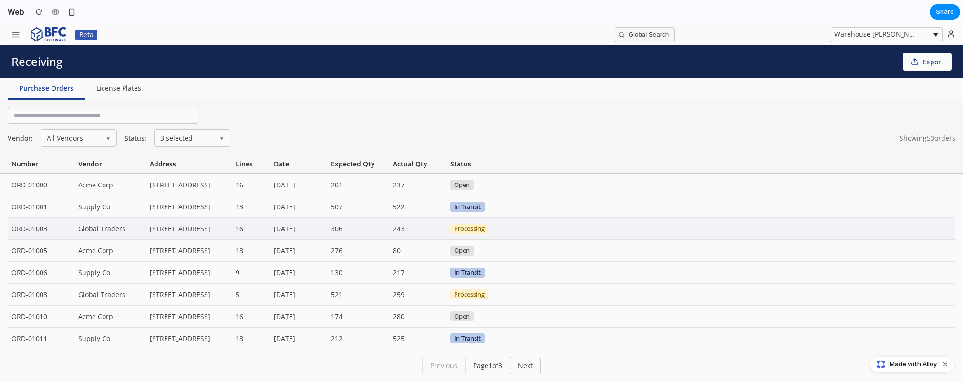
click at [14, 228] on div "ORD-01003" at bounding box center [41, 228] width 67 height 21
drag, startPoint x: 12, startPoint y: 229, endPoint x: 498, endPoint y: 234, distance: 485.9
click at [498, 234] on div "ORD-01003 Global Traders [STREET_ADDRESS] 16 [DATE] 306 243 Processing" at bounding box center [481, 229] width 947 height 22
click at [503, 230] on div "Processing" at bounding box center [477, 228] width 62 height 21
drag, startPoint x: 501, startPoint y: 230, endPoint x: 13, endPoint y: 226, distance: 487.8
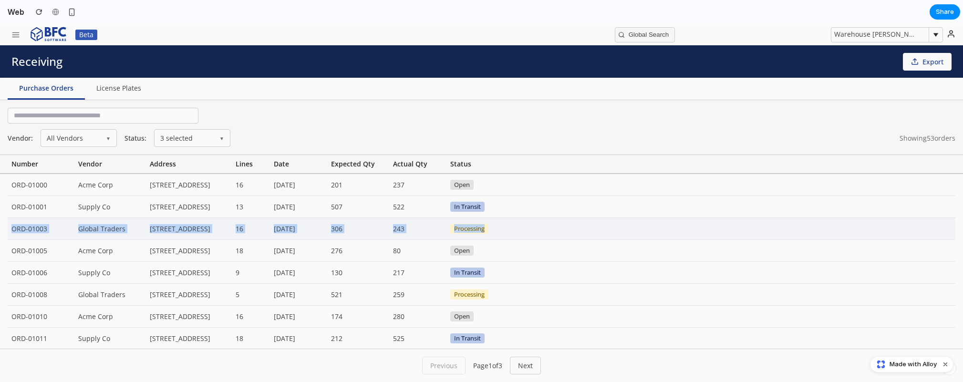
click at [13, 226] on div "ORD-01003 Global Traders [STREET_ADDRESS] 16 [DATE] 306 243 Processing" at bounding box center [481, 229] width 947 height 22
click at [270, 234] on div "[DATE]" at bounding box center [298, 228] width 57 height 21
